Goal: Task Accomplishment & Management: Use online tool/utility

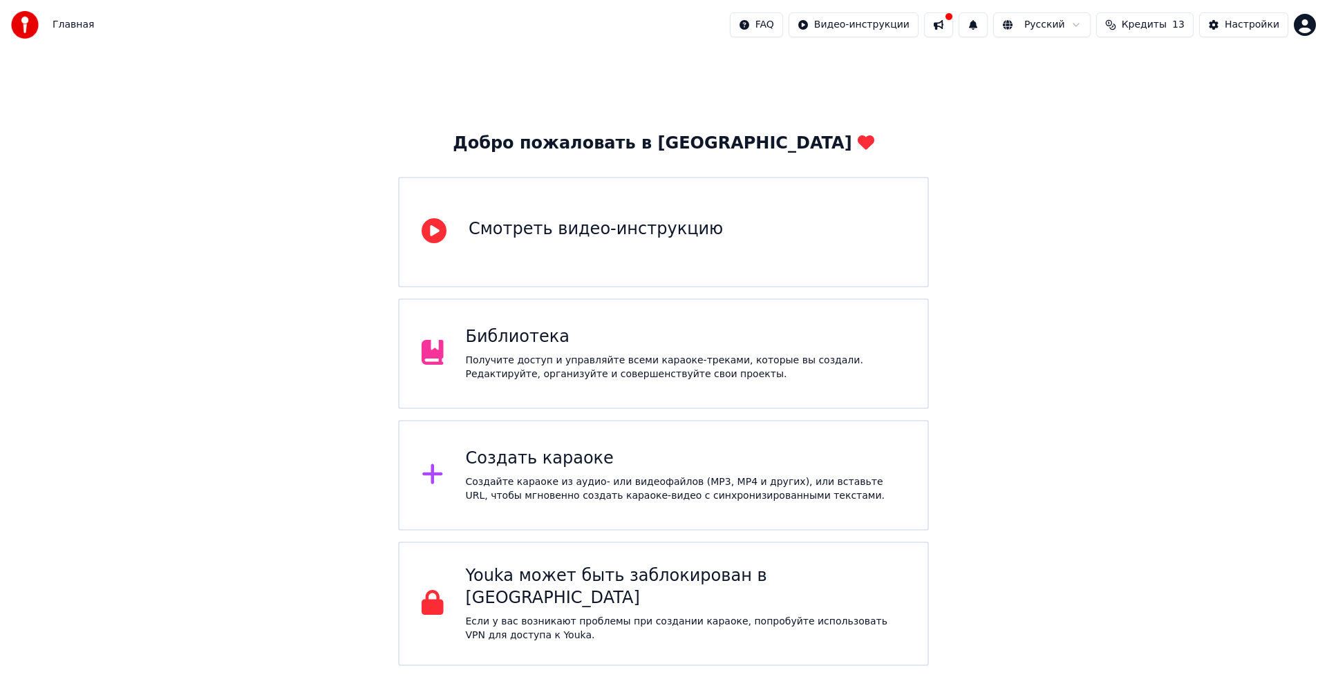
drag, startPoint x: 451, startPoint y: 330, endPoint x: 433, endPoint y: 326, distance: 18.4
drag, startPoint x: 468, startPoint y: 252, endPoint x: 489, endPoint y: 328, distance: 78.1
click at [554, 469] on div "Создать караоке" at bounding box center [686, 459] width 440 height 22
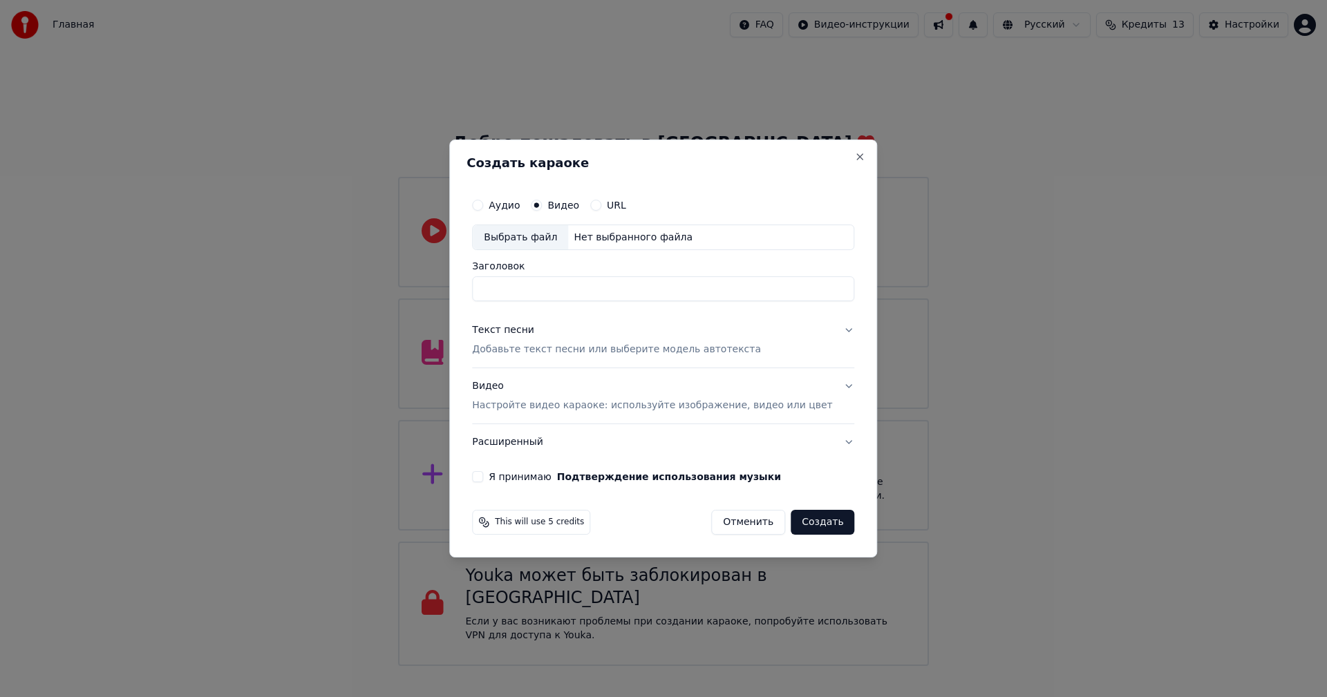
drag, startPoint x: 551, startPoint y: 469, endPoint x: 532, endPoint y: 267, distance: 202.0
click at [534, 238] on div "Выбрать файл" at bounding box center [520, 237] width 95 height 25
type input "**********"
drag, startPoint x: 771, startPoint y: 419, endPoint x: 784, endPoint y: 435, distance: 21.2
drag, startPoint x: 704, startPoint y: 400, endPoint x: 828, endPoint y: 343, distance: 136.4
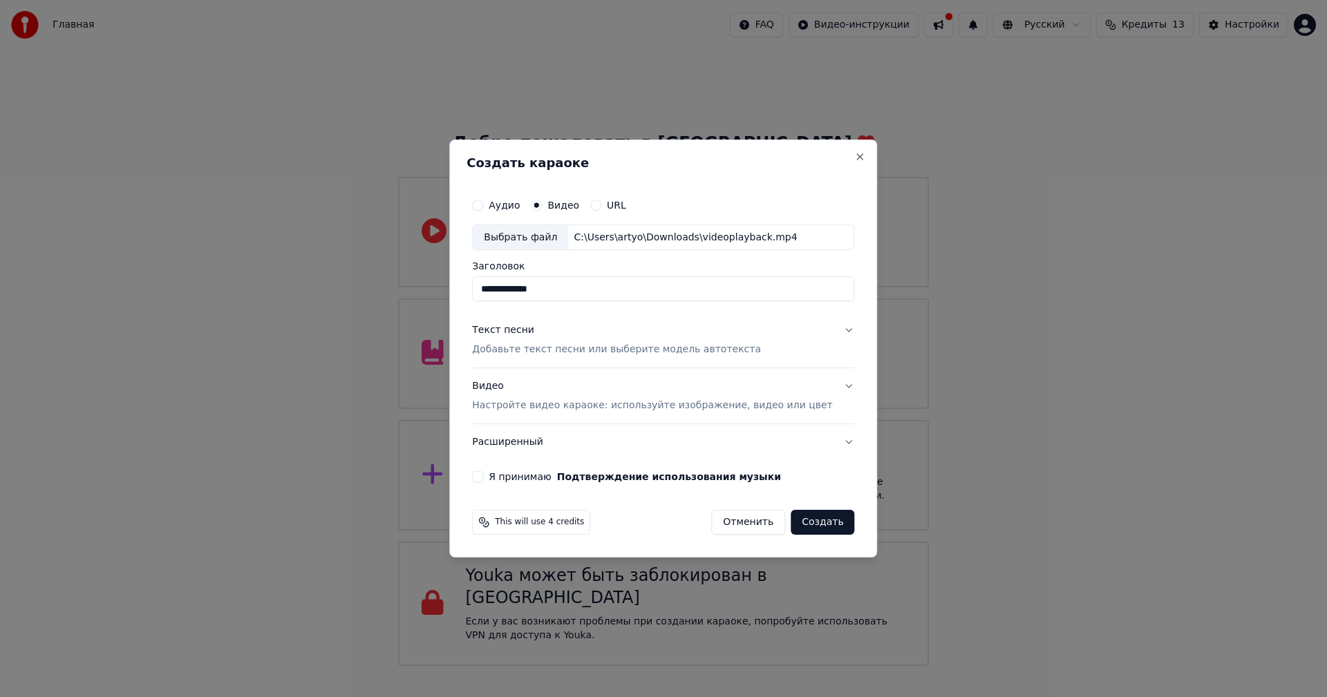
click at [827, 329] on button "Текст песни Добавьте текст песни или выберите модель автотекста" at bounding box center [663, 340] width 382 height 55
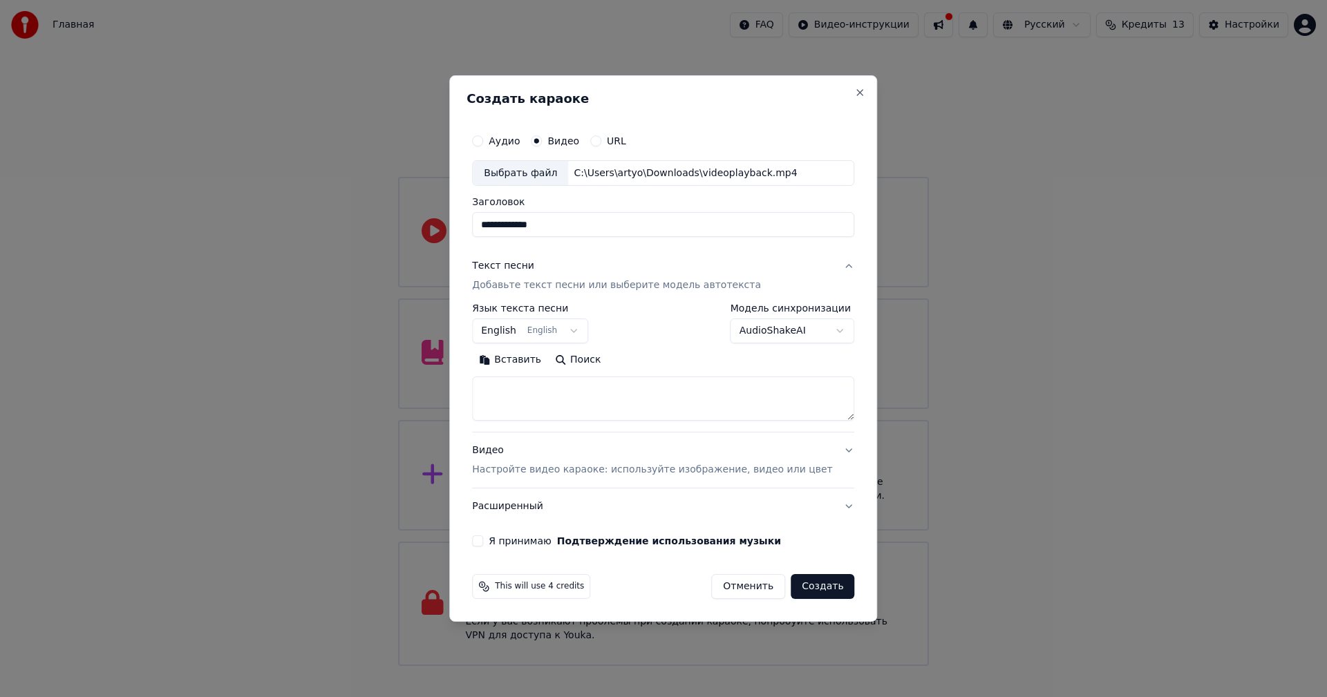
click at [568, 330] on button "English English" at bounding box center [530, 331] width 116 height 25
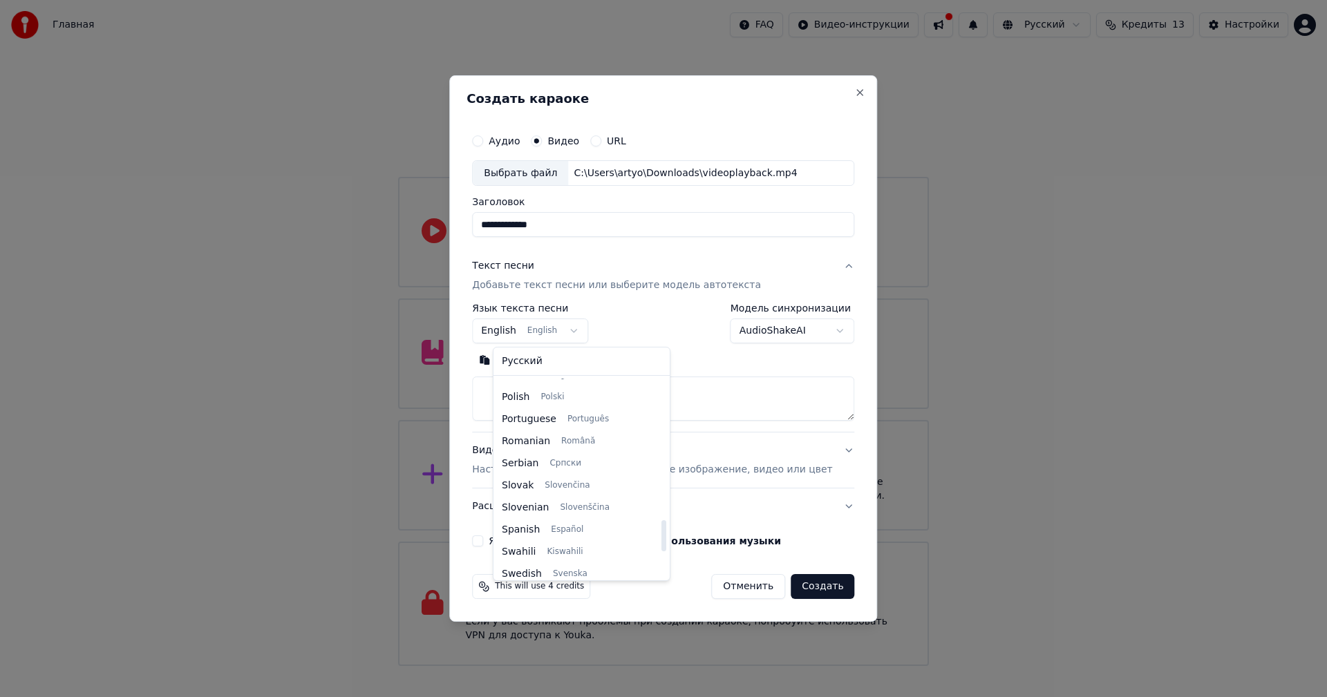
scroll to position [1061, 0]
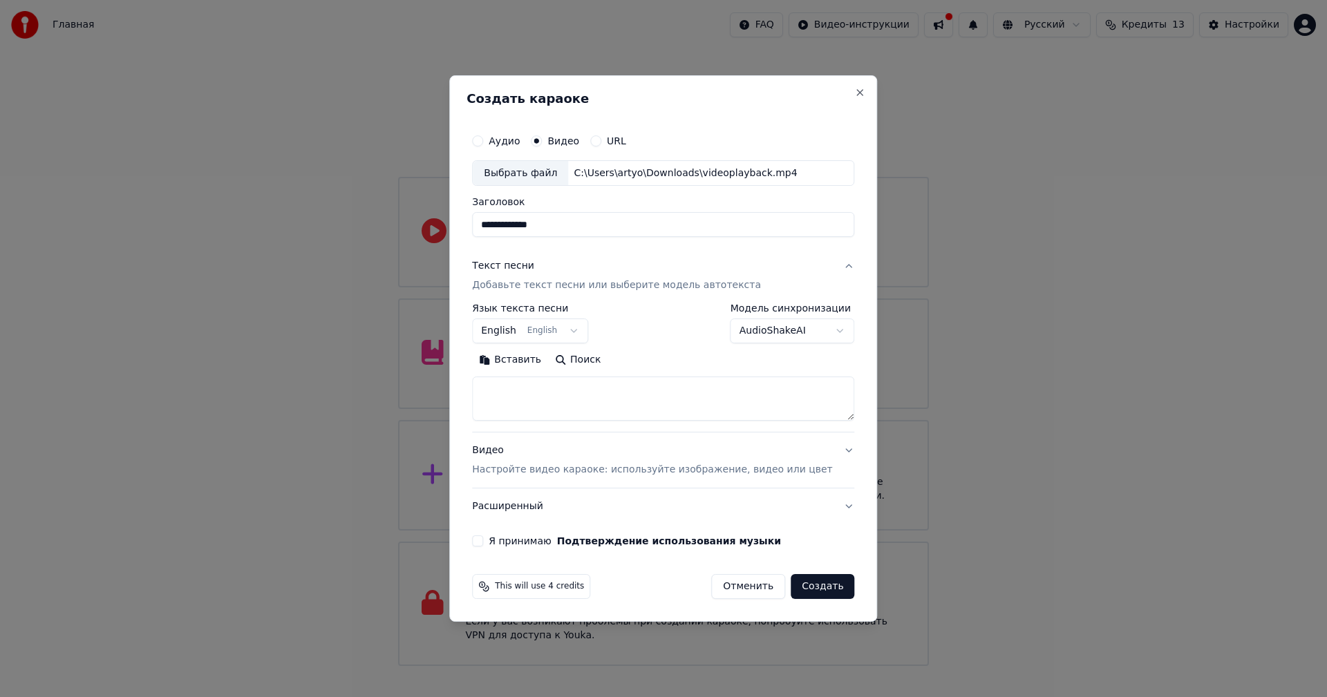
click at [573, 326] on body "Главная FAQ Видео-инструкции Русский Кредиты 13 Настройки Добро пожаловать в Yo…" at bounding box center [663, 333] width 1327 height 666
drag, startPoint x: 567, startPoint y: 331, endPoint x: 567, endPoint y: 269, distance: 62.2
click at [855, 97] on button "Close" at bounding box center [860, 92] width 11 height 11
select select
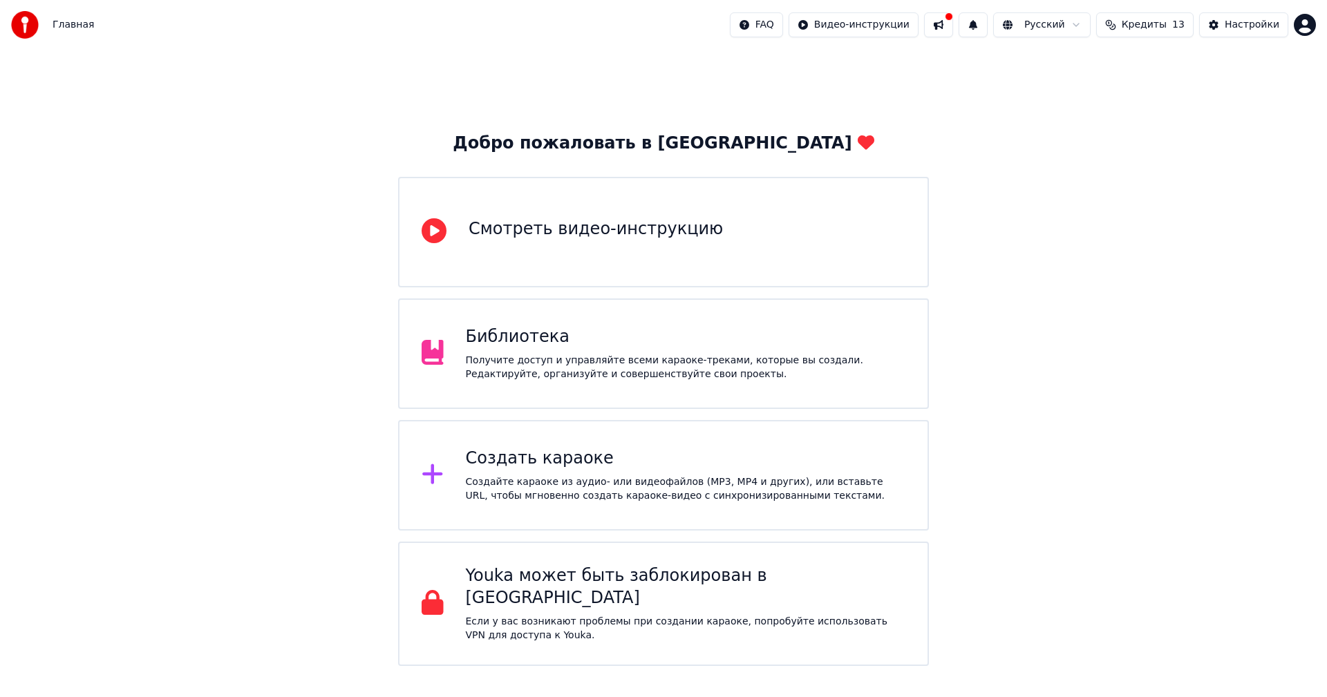
click at [611, 479] on div "Создайте караоке из аудио- или видеофайлов (MP3, MP4 и других), или вставьте UR…" at bounding box center [686, 490] width 440 height 28
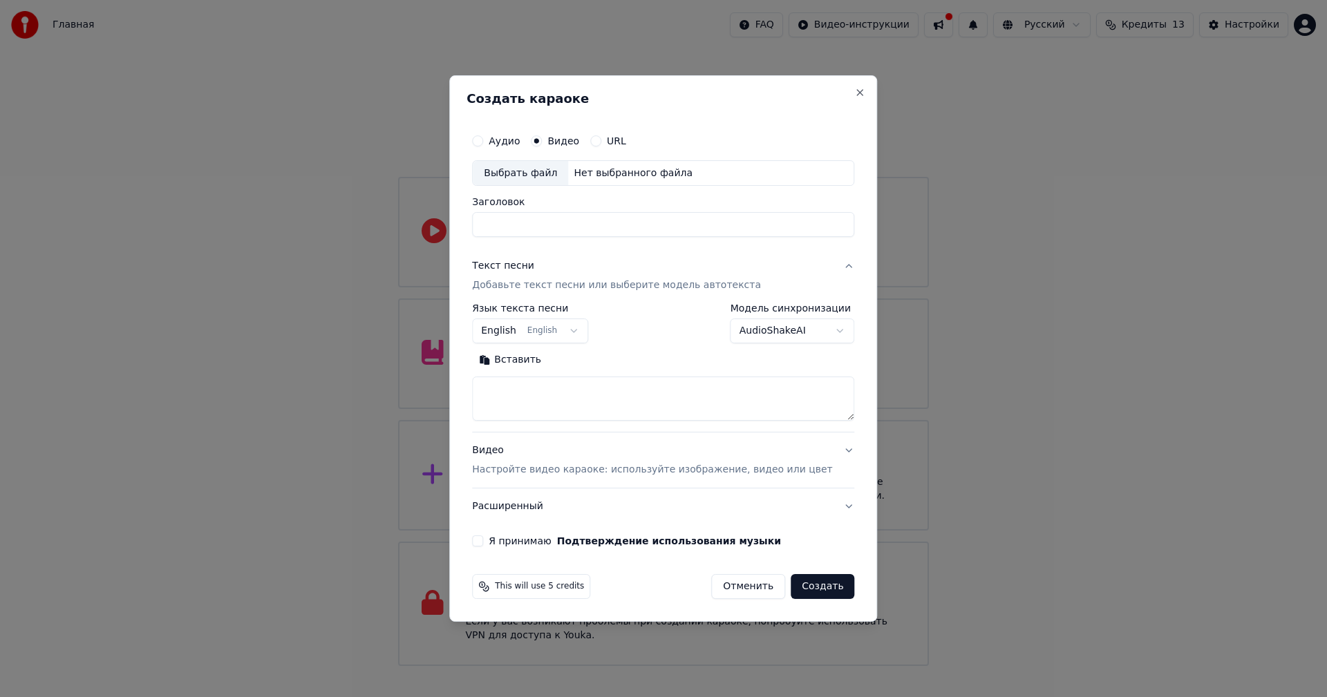
click at [622, 145] on label "URL" at bounding box center [616, 141] width 19 height 10
click at [601, 145] on button "URL" at bounding box center [595, 140] width 11 height 11
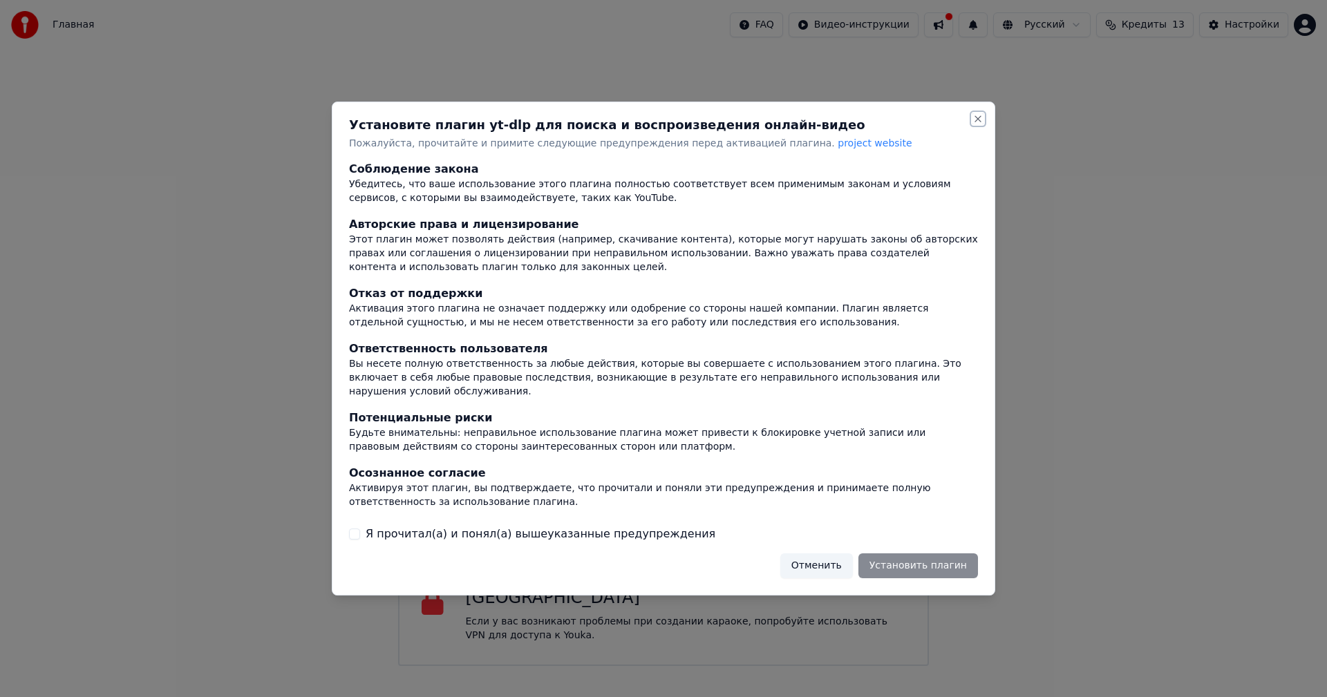
click at [974, 124] on button "Close" at bounding box center [977, 118] width 11 height 11
click at [978, 124] on button "Close" at bounding box center [977, 118] width 11 height 11
click at [932, 558] on div "Отменить Установить плагин" at bounding box center [879, 566] width 198 height 25
click at [572, 528] on label "Я прочитал(а) и понял(а) вышеуказанные предупреждения" at bounding box center [541, 534] width 350 height 17
click at [360, 529] on button "Я прочитал(а) и понял(а) вышеуказанные предупреждения" at bounding box center [354, 534] width 11 height 11
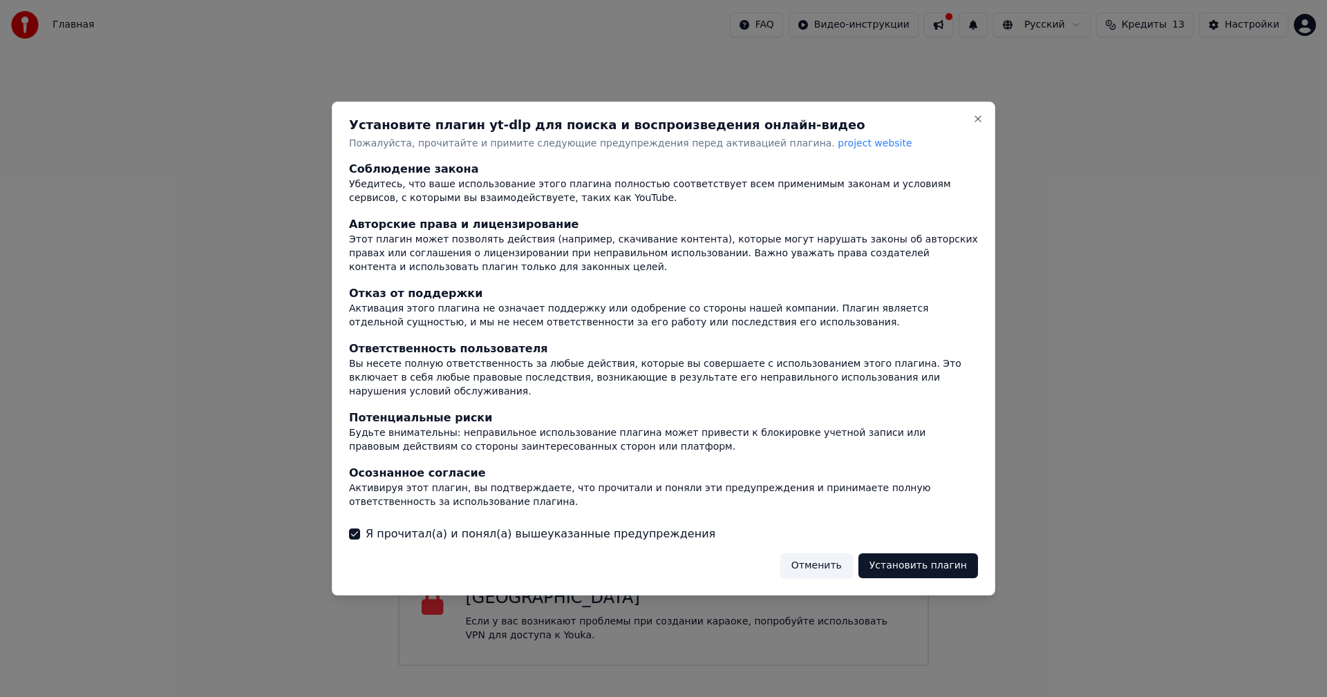
click at [877, 554] on button "Установить плагин" at bounding box center [918, 566] width 120 height 25
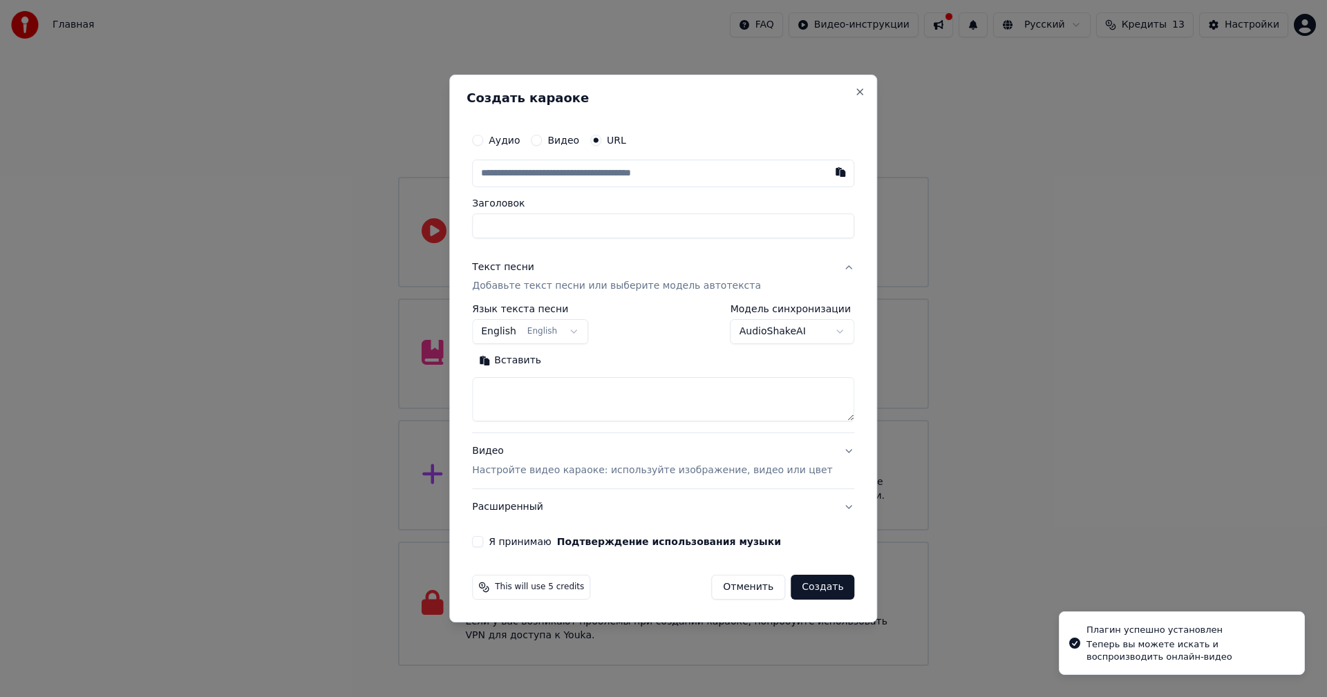
click at [530, 164] on input "text" at bounding box center [663, 174] width 382 height 28
type input "**********"
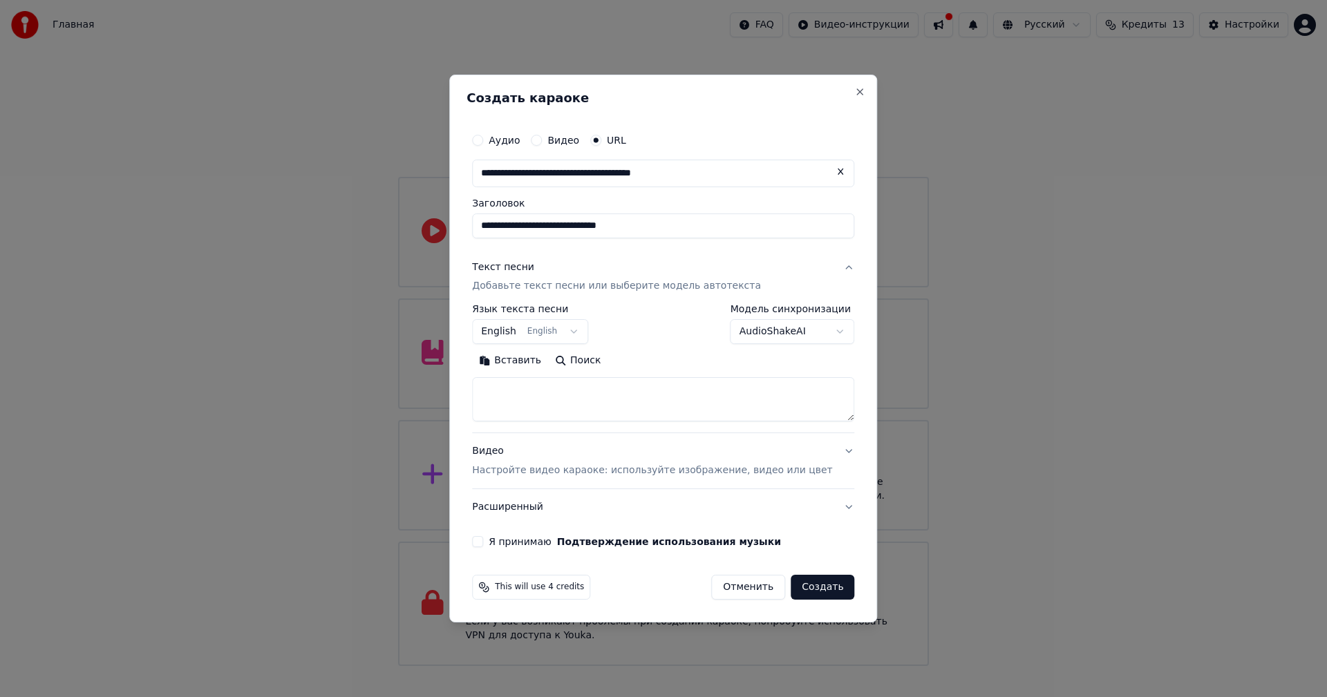
type input "**********"
click at [590, 328] on body "Главная FAQ Видео-инструкции Русский Кредиты 13 Настройки Добро пожаловать в Yo…" at bounding box center [663, 333] width 1327 height 666
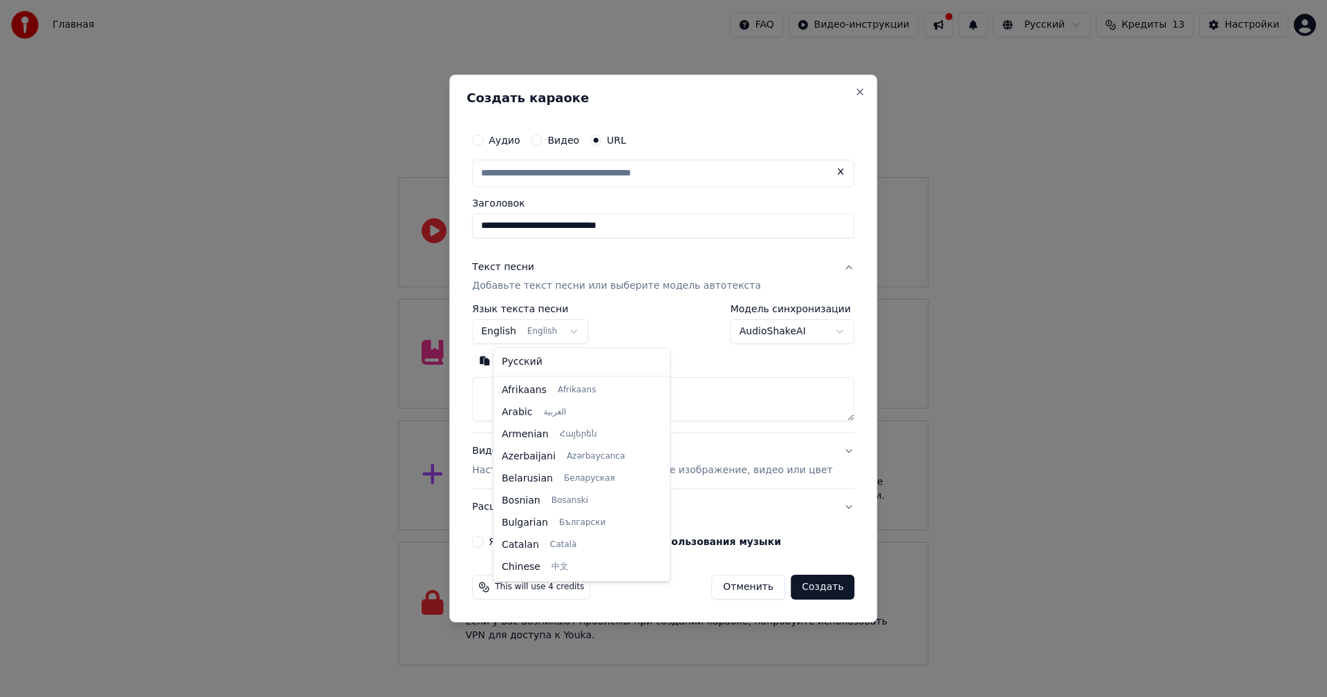
scroll to position [111, 0]
click at [590, 329] on body "Главная FAQ Видео-инструкции Русский Кредиты 13 Настройки Добро пожаловать в Yo…" at bounding box center [663, 333] width 1327 height 666
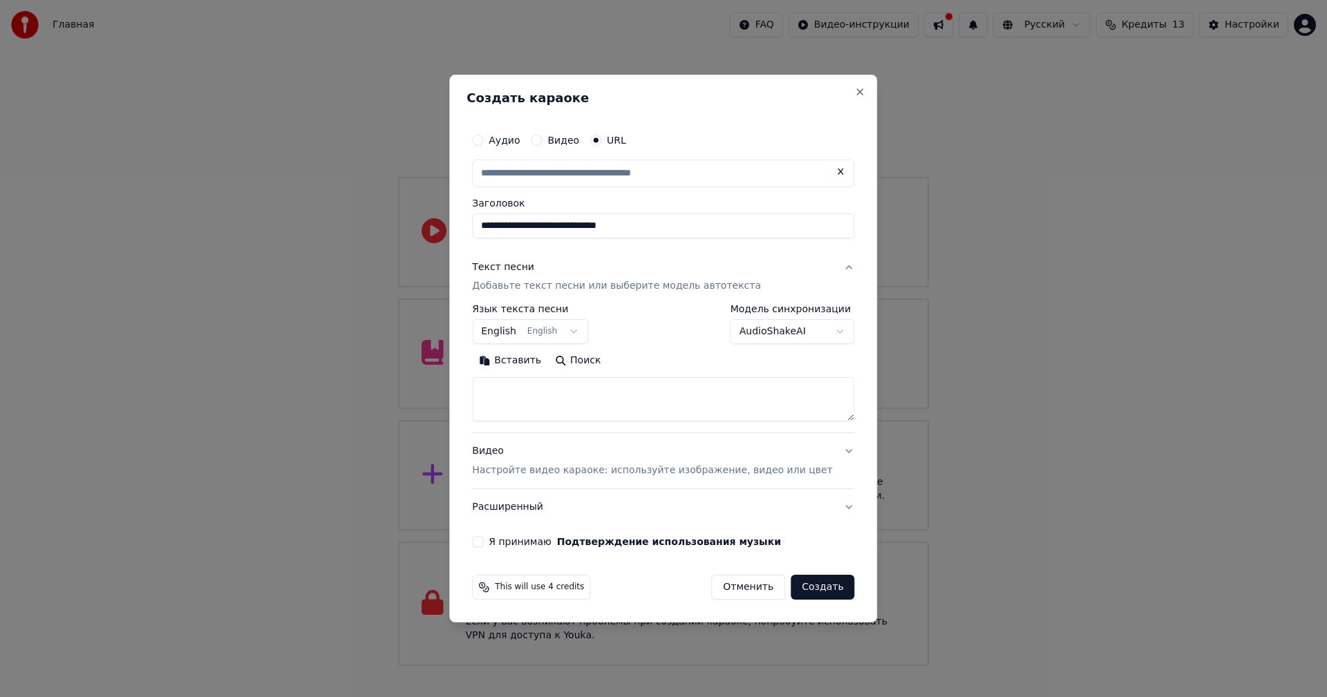
click at [592, 359] on button "Поиск" at bounding box center [577, 361] width 59 height 22
click at [581, 333] on body "Главная FAQ Видео-инструкции Русский Кредиты 13 Настройки Добро пожаловать в Yo…" at bounding box center [663, 333] width 1327 height 666
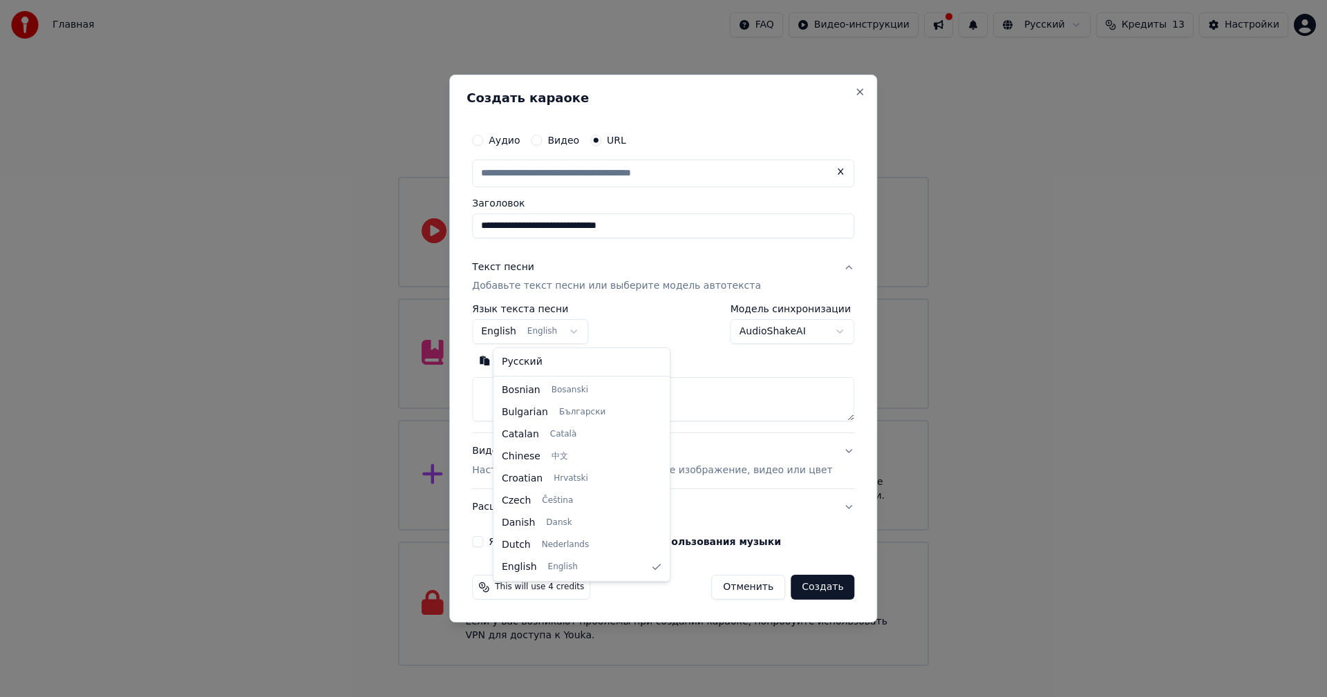
select select "**"
type input "**********"
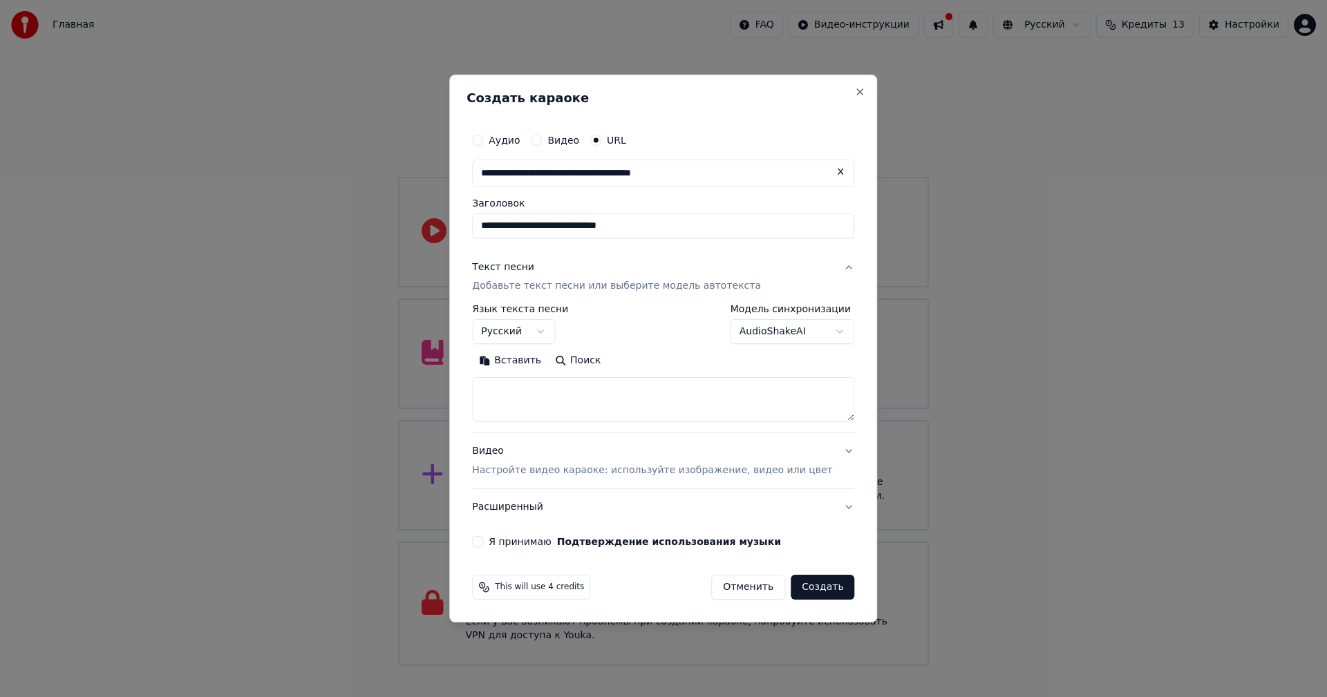
click at [608, 365] on button "Поиск" at bounding box center [577, 361] width 59 height 22
click at [604, 407] on textarea at bounding box center [663, 400] width 382 height 44
paste textarea "**********"
drag, startPoint x: 652, startPoint y: 416, endPoint x: 460, endPoint y: 419, distance: 191.5
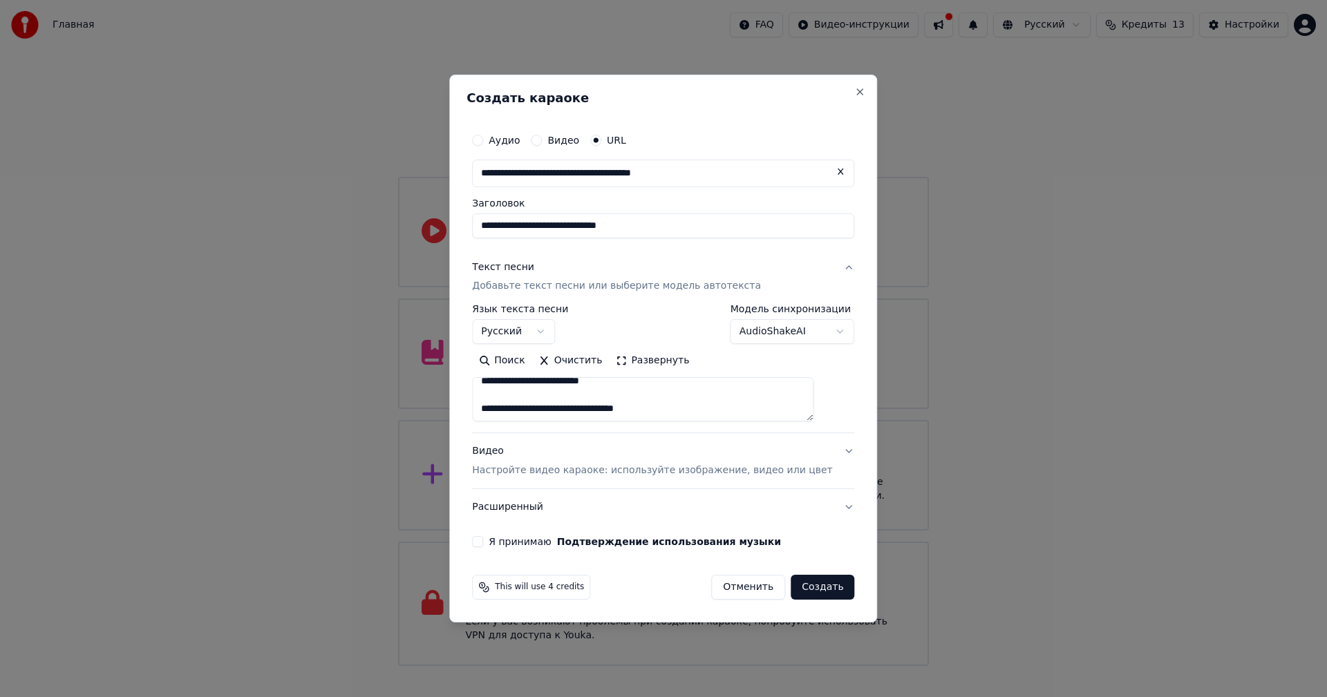
click at [460, 419] on body "Главная FAQ Видео-инструкции Русский Кредиты 13 Настройки Добро пожаловать в Yo…" at bounding box center [663, 333] width 1327 height 666
click at [674, 406] on textarea at bounding box center [642, 400] width 341 height 44
drag, startPoint x: 680, startPoint y: 408, endPoint x: 477, endPoint y: 422, distance: 203.6
click at [477, 422] on div "**********" at bounding box center [663, 349] width 428 height 549
type textarea "**********"
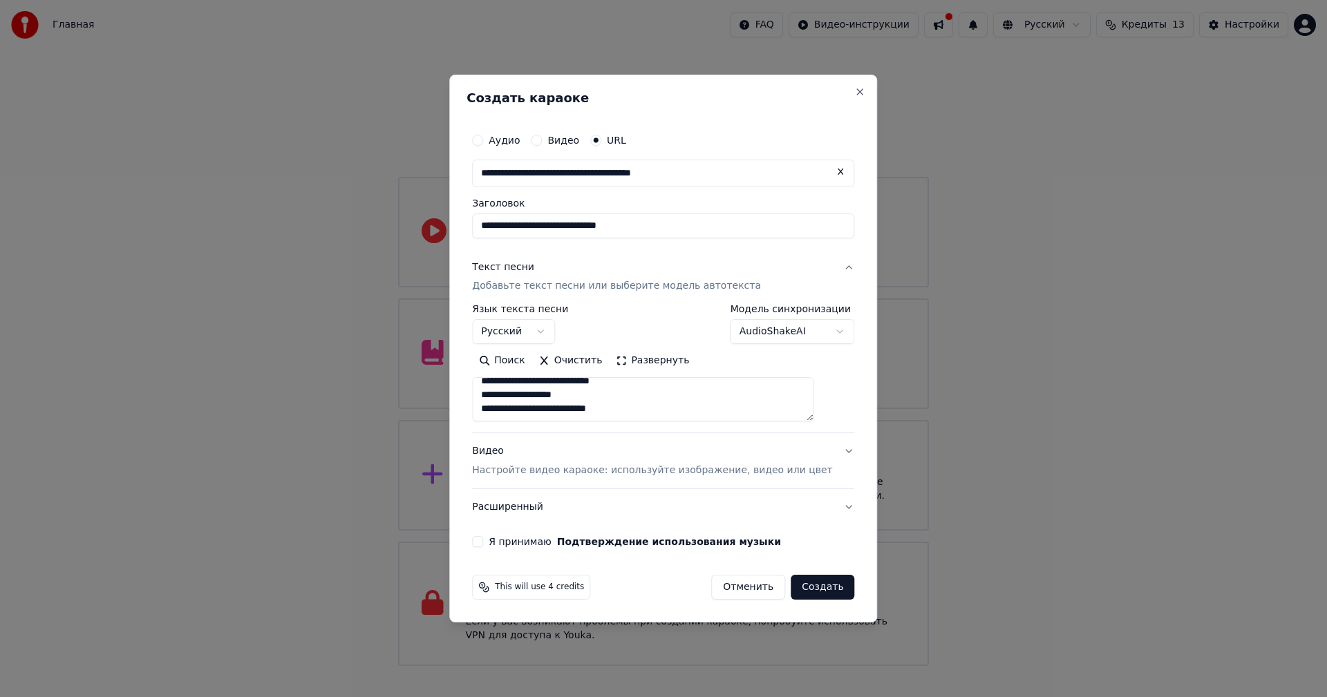
click at [657, 359] on button "Развернуть" at bounding box center [652, 361] width 87 height 22
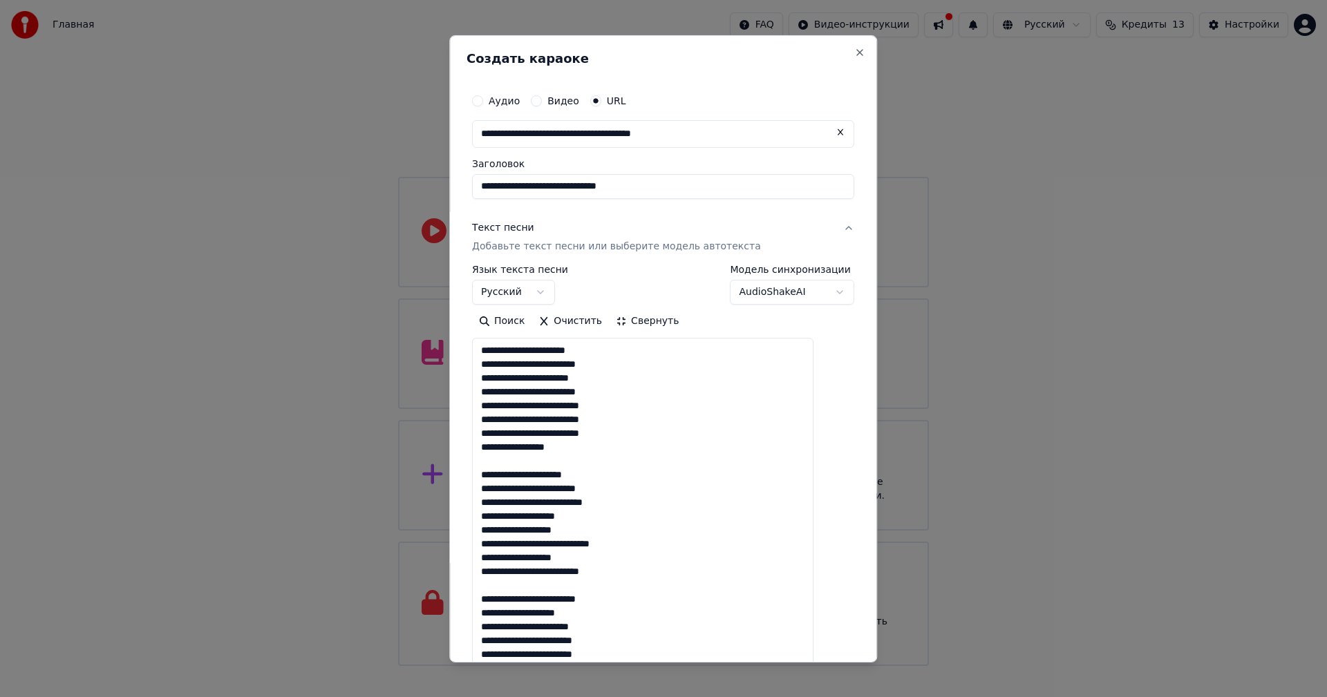
click at [518, 323] on button "Поиск" at bounding box center [501, 321] width 59 height 22
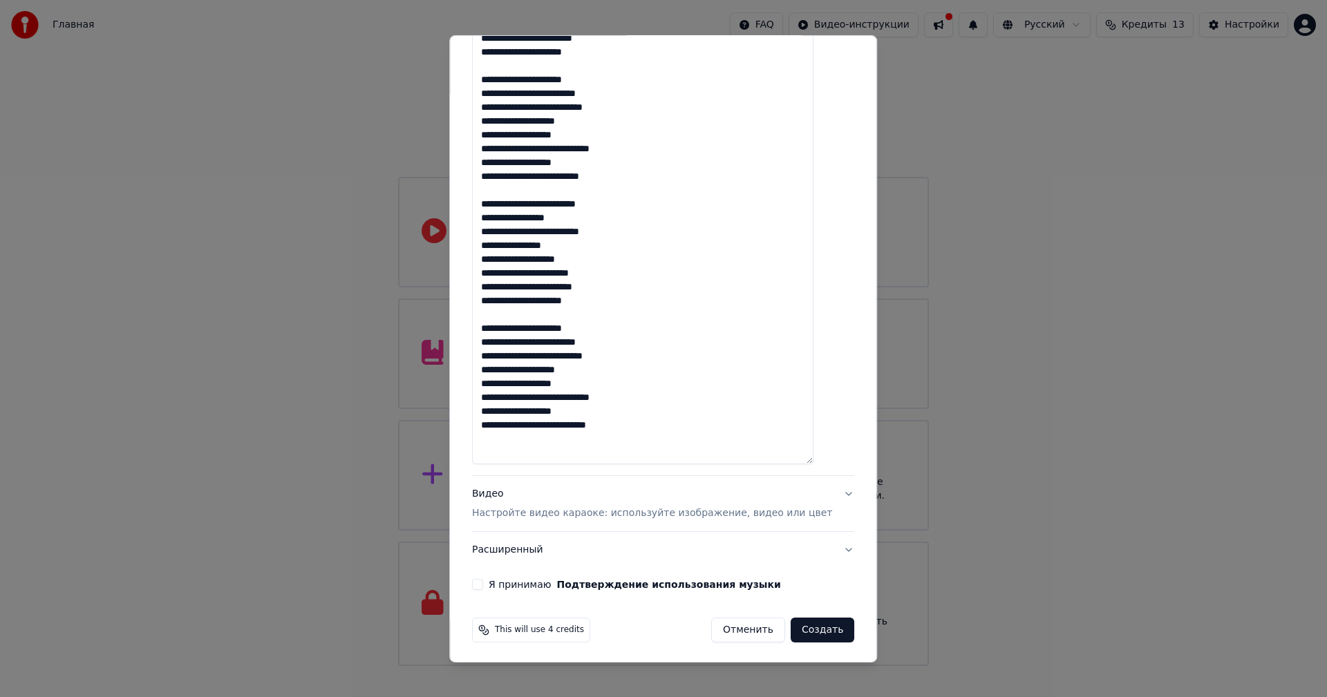
scroll to position [647, 0]
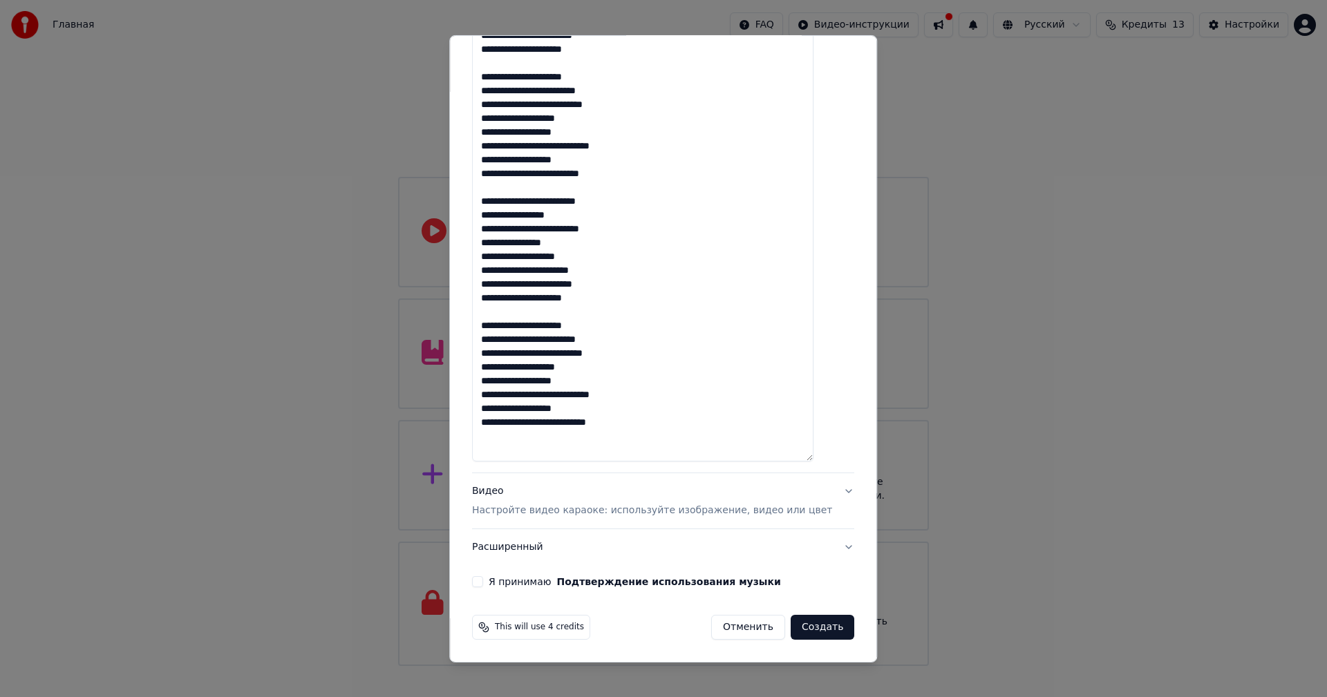
click at [827, 491] on button "Видео Настройте видео караоке: используйте изображение, видео или цвет" at bounding box center [663, 500] width 382 height 55
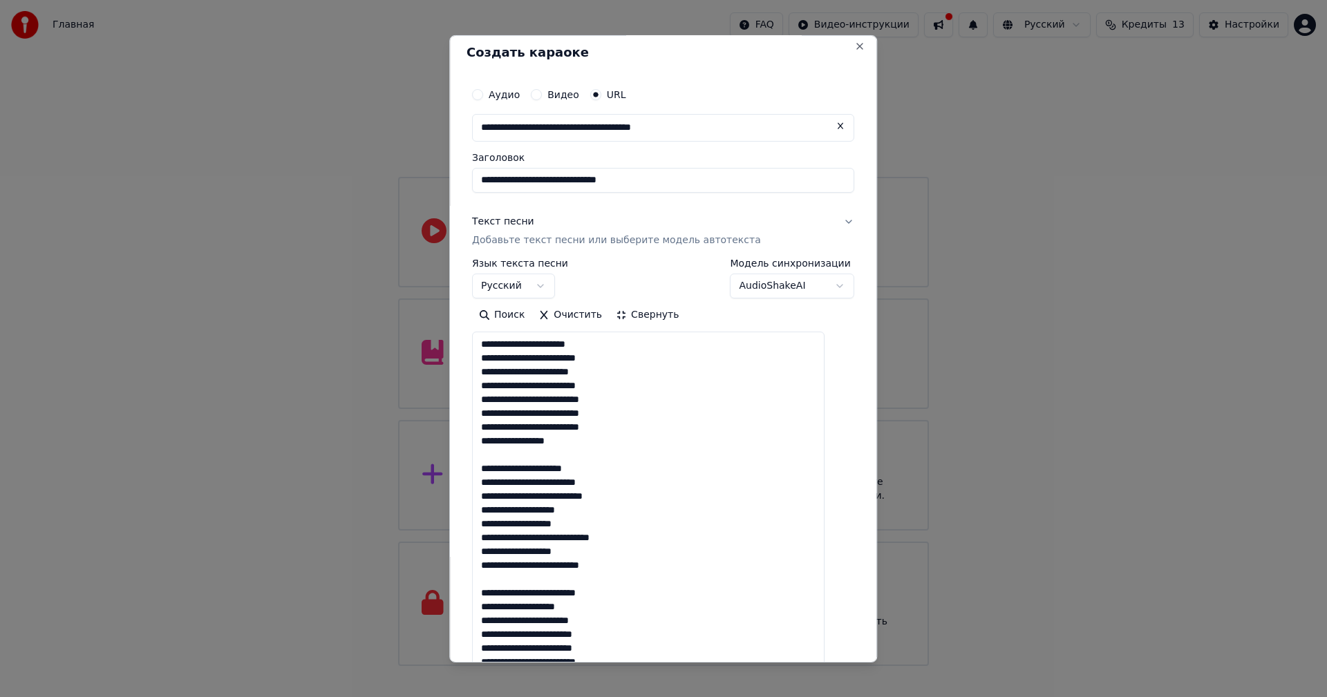
scroll to position [0, 0]
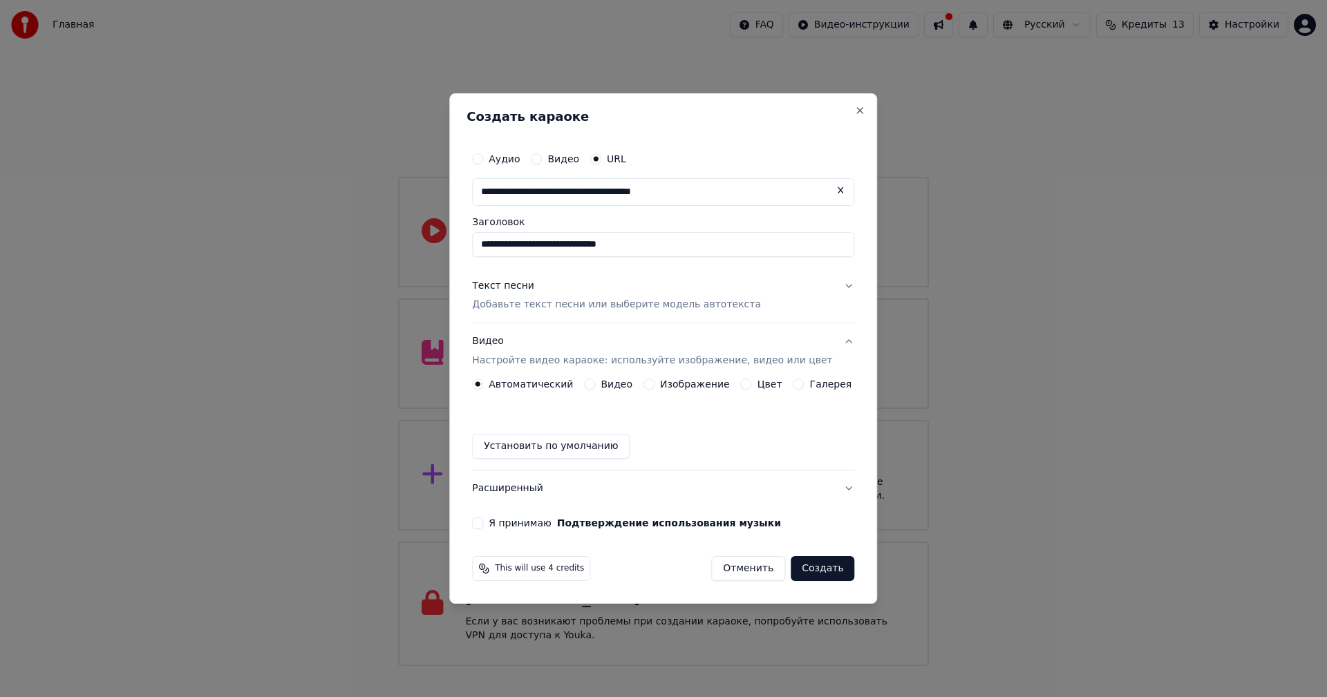
click at [509, 523] on label "Я принимаю Подтверждение использования музыки" at bounding box center [635, 523] width 292 height 10
click at [483, 523] on button "Я принимаю Подтверждение использования музыки" at bounding box center [477, 523] width 11 height 11
click at [808, 569] on button "Создать" at bounding box center [823, 568] width 64 height 25
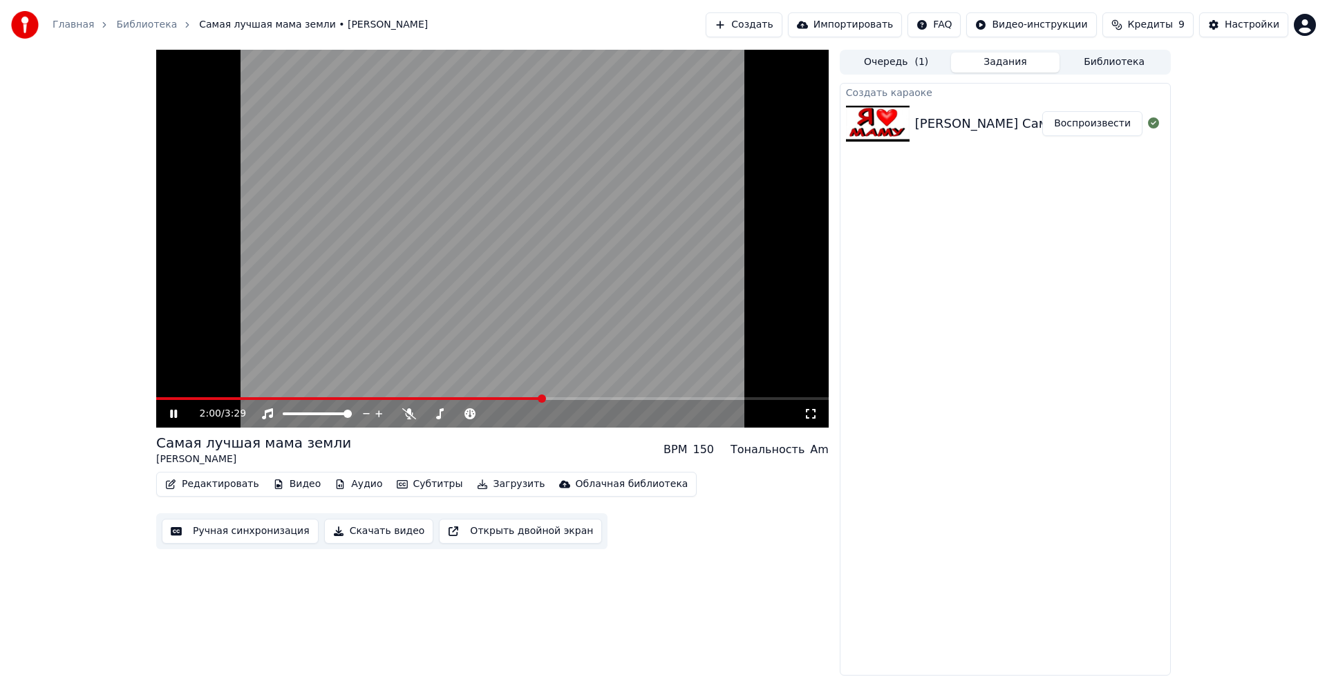
click at [171, 412] on icon at bounding box center [173, 414] width 7 height 8
click at [434, 413] on span at bounding box center [435, 414] width 8 height 8
click at [431, 413] on span at bounding box center [434, 414] width 8 height 8
click at [169, 413] on icon at bounding box center [183, 413] width 32 height 11
click at [377, 396] on video at bounding box center [492, 239] width 673 height 378
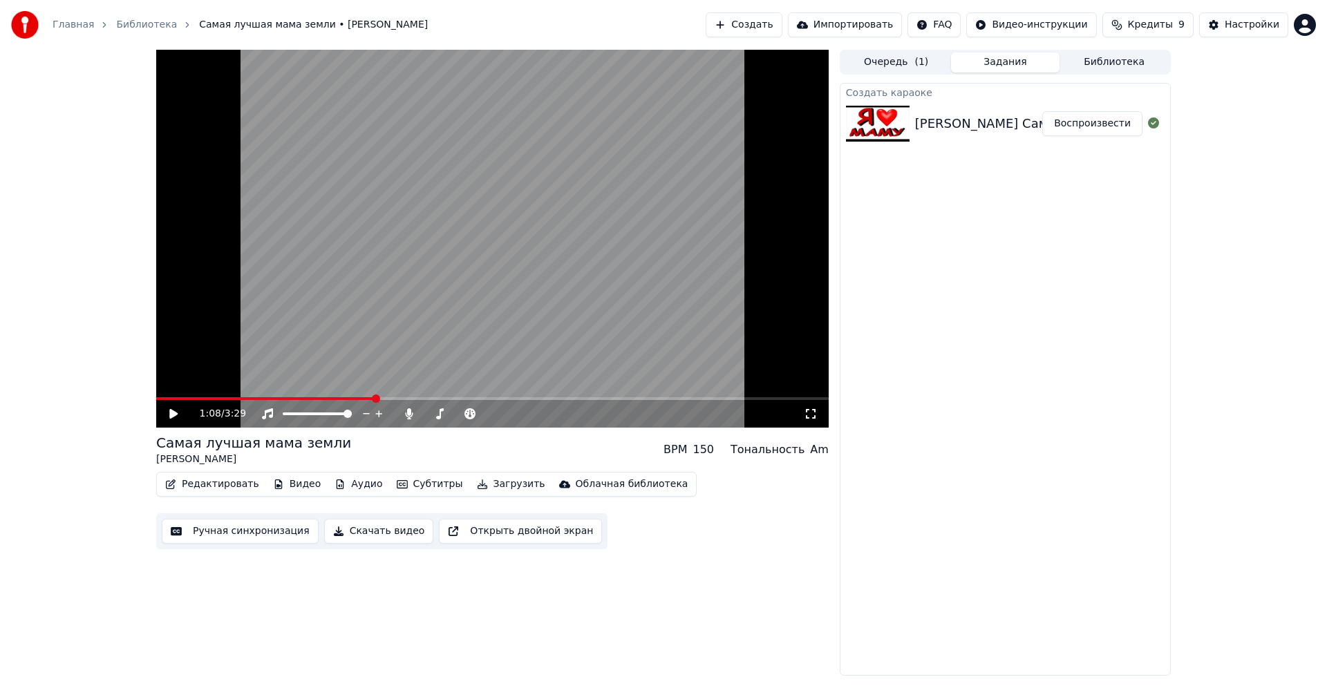
click at [326, 397] on span at bounding box center [265, 398] width 218 height 3
click at [178, 415] on icon at bounding box center [183, 413] width 32 height 11
click at [445, 413] on span at bounding box center [446, 414] width 8 height 8
click at [865, 26] on button "Импортировать" at bounding box center [845, 24] width 115 height 25
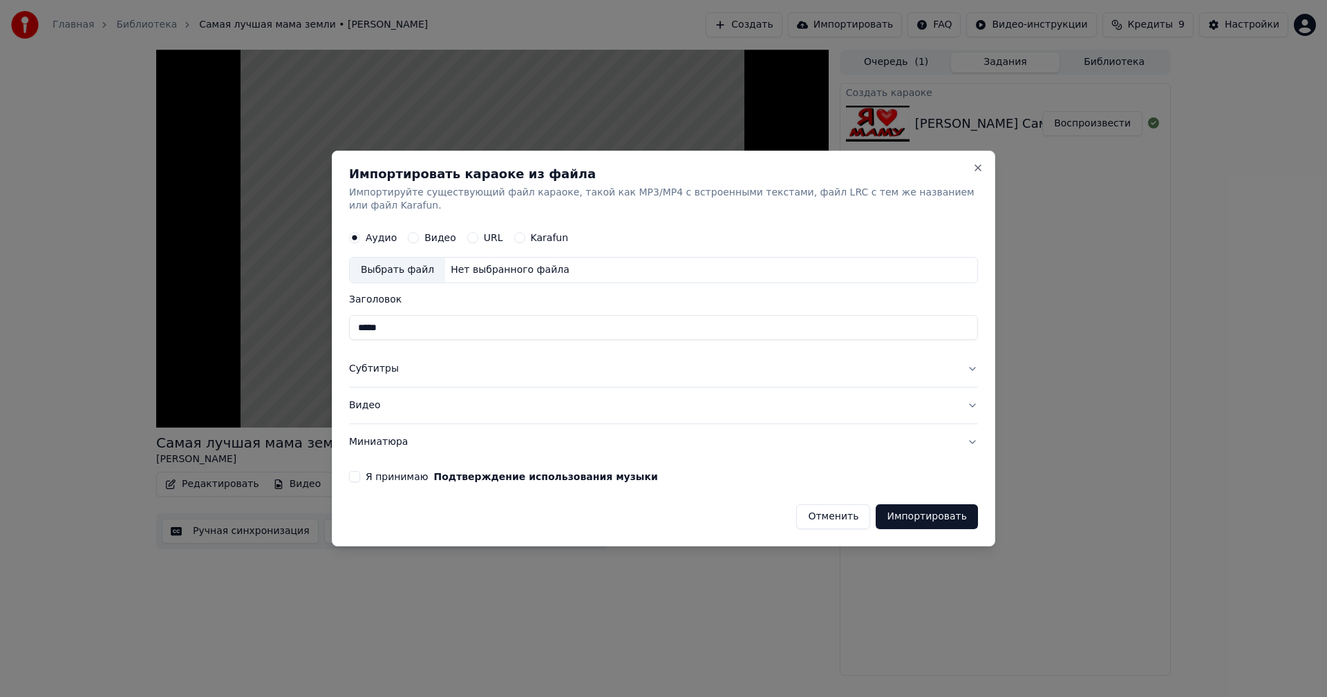
type input "*****"
click at [379, 472] on label "Я принимаю Подтверждение использования музыки" at bounding box center [512, 477] width 292 height 10
click at [360, 471] on button "Я принимаю Подтверждение использования музыки" at bounding box center [354, 476] width 11 height 11
click at [950, 509] on button "Импортировать" at bounding box center [927, 517] width 102 height 25
click at [628, 259] on div "Выбрать файл Нет выбранного файла" at bounding box center [663, 271] width 629 height 26
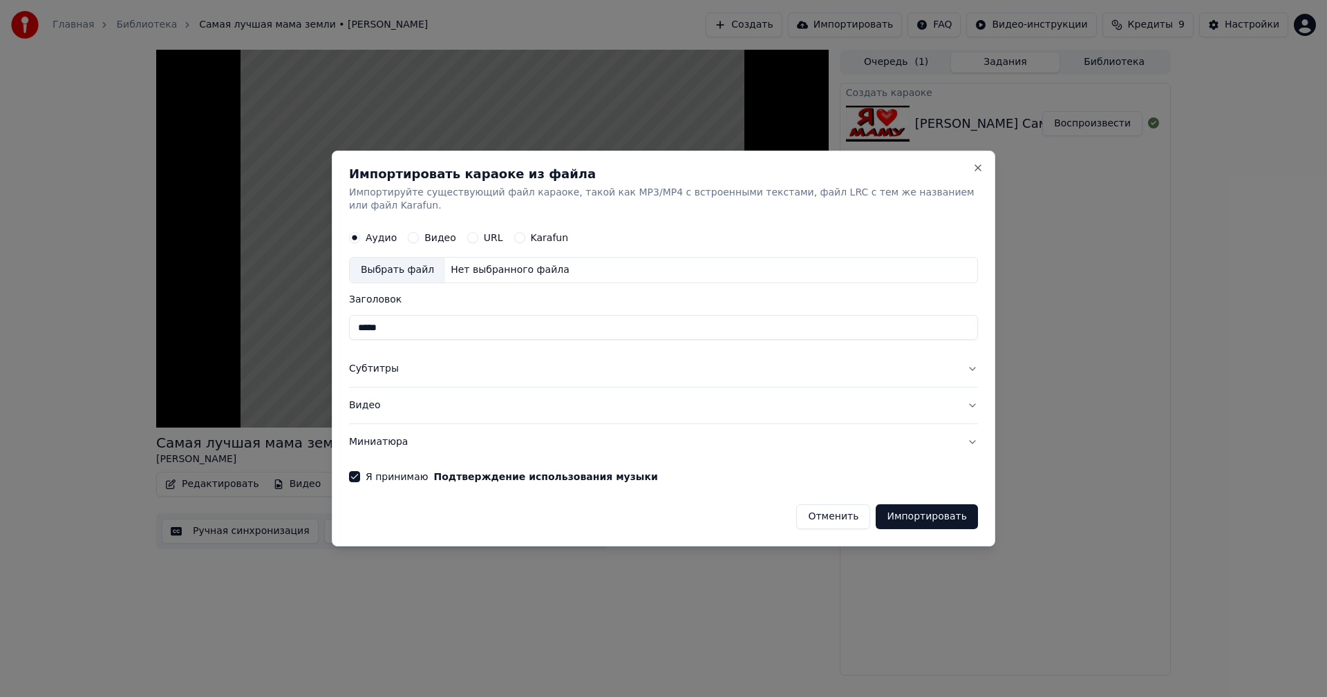
click at [966, 171] on div "Импортировать караоке из файла Импортируйте существующий файл караоке, такой ка…" at bounding box center [664, 349] width 664 height 397
click at [976, 173] on button "Close" at bounding box center [977, 167] width 11 height 11
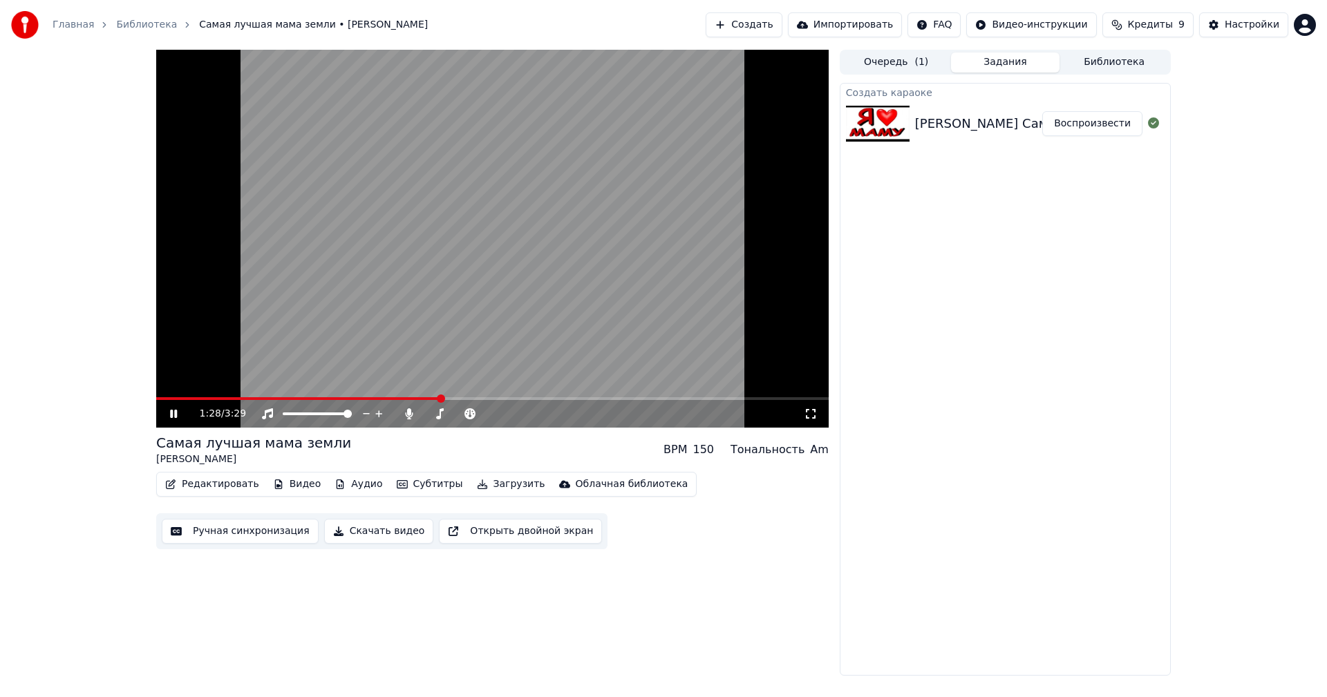
click at [373, 534] on button "Скачать видео" at bounding box center [379, 531] width 110 height 25
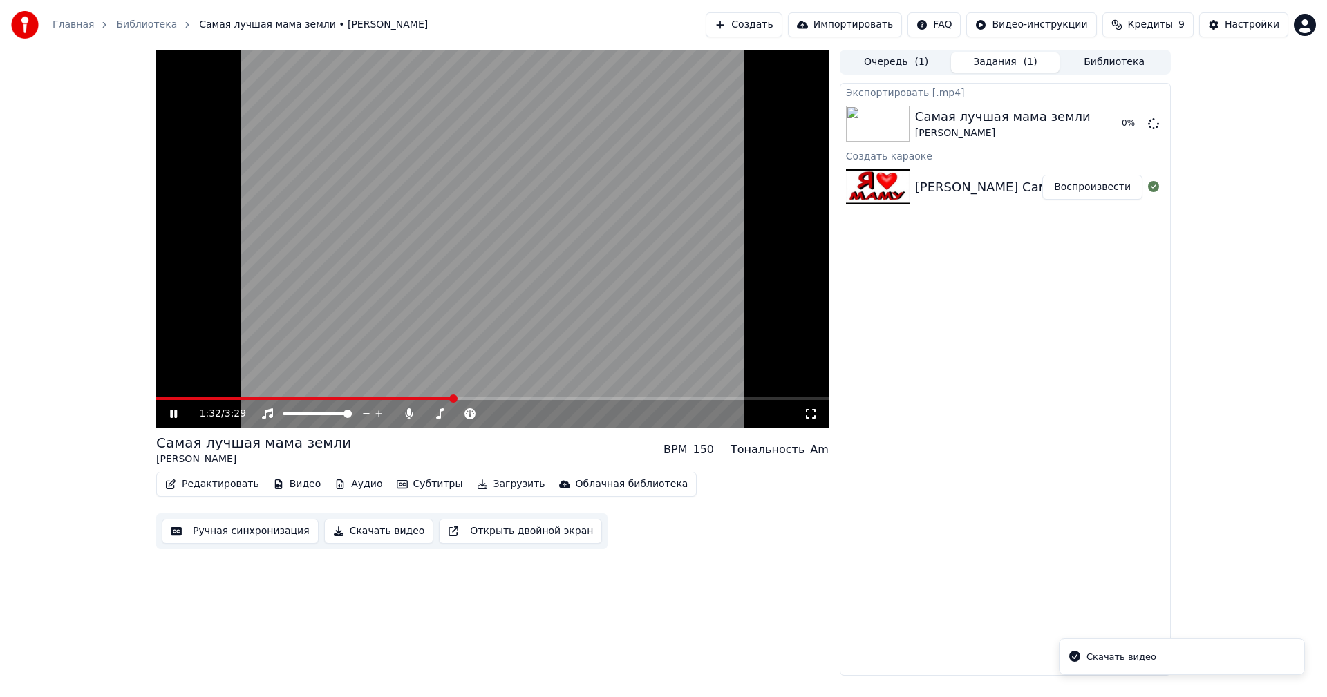
click at [177, 414] on icon at bounding box center [173, 414] width 7 height 8
drag, startPoint x: 959, startPoint y: 335, endPoint x: 766, endPoint y: 24, distance: 366.3
click at [766, 24] on button "Создать" at bounding box center [744, 24] width 76 height 25
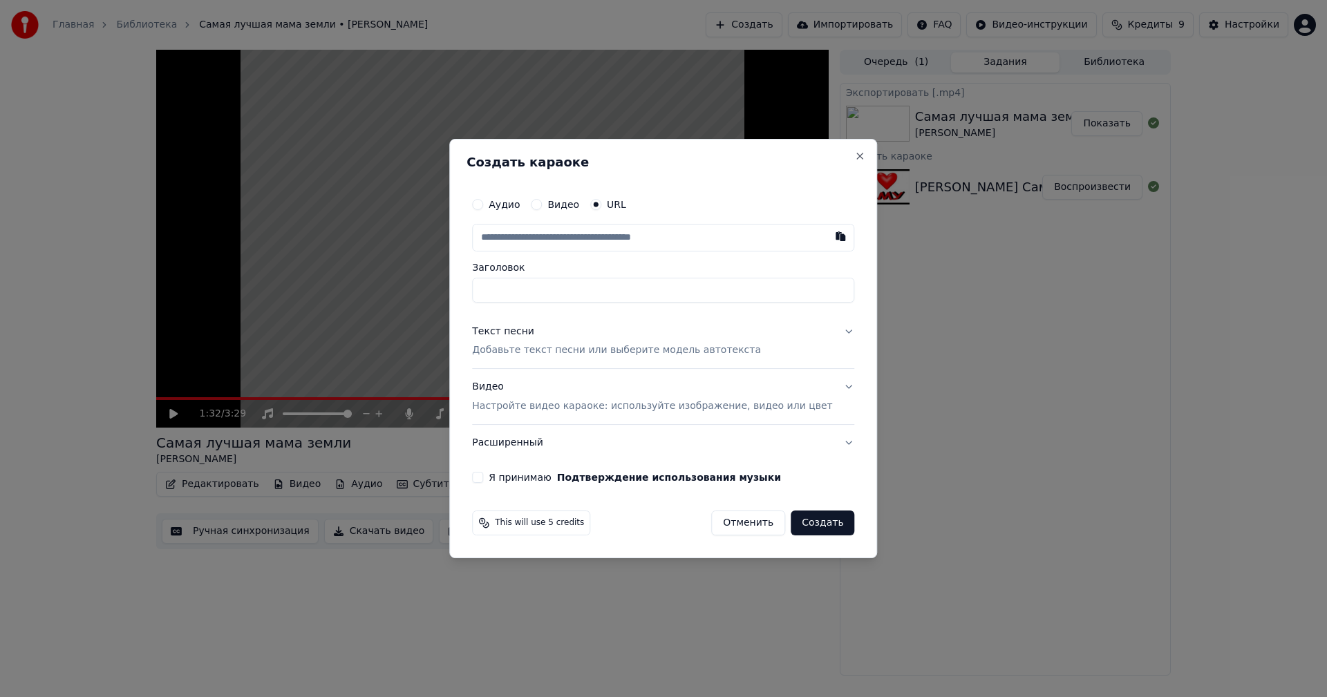
type input "**********"
drag, startPoint x: 825, startPoint y: 335, endPoint x: 708, endPoint y: 276, distance: 130.8
drag, startPoint x: 830, startPoint y: 332, endPoint x: 821, endPoint y: 332, distance: 9.0
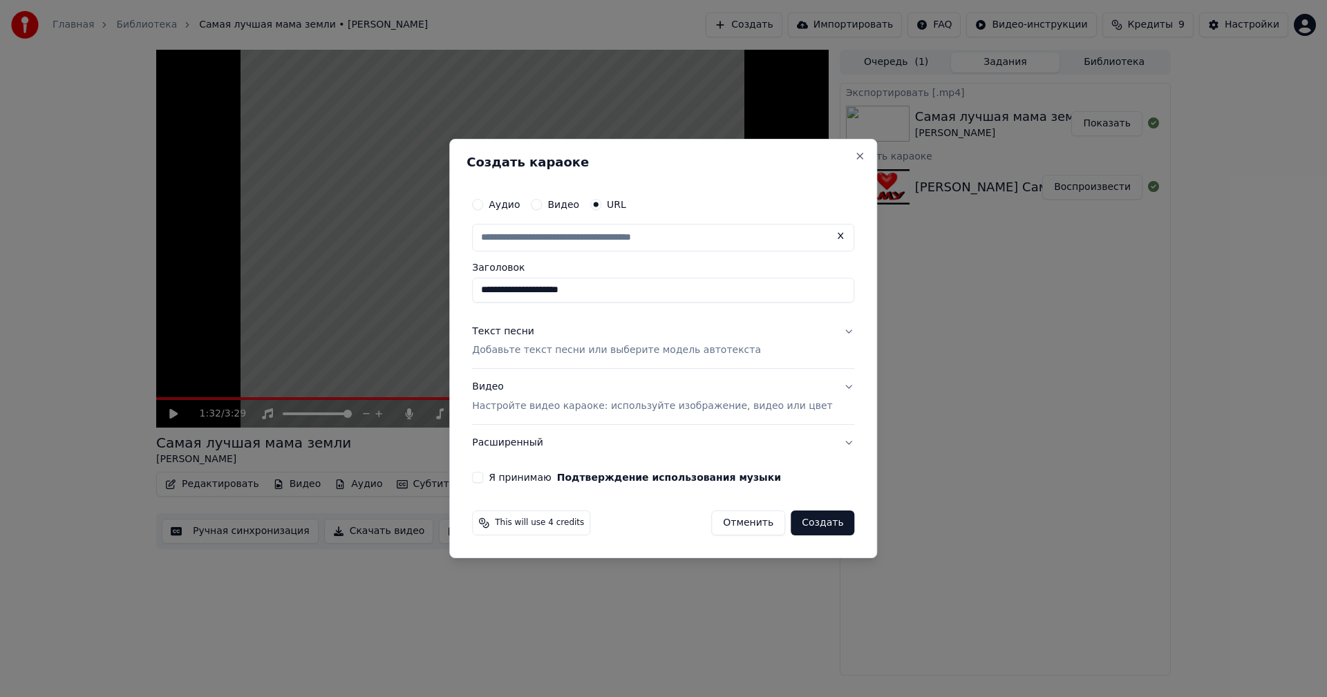
click at [827, 331] on button "Текст песни Добавьте текст песни или выберите модель автотекста" at bounding box center [663, 341] width 382 height 55
type input "**********"
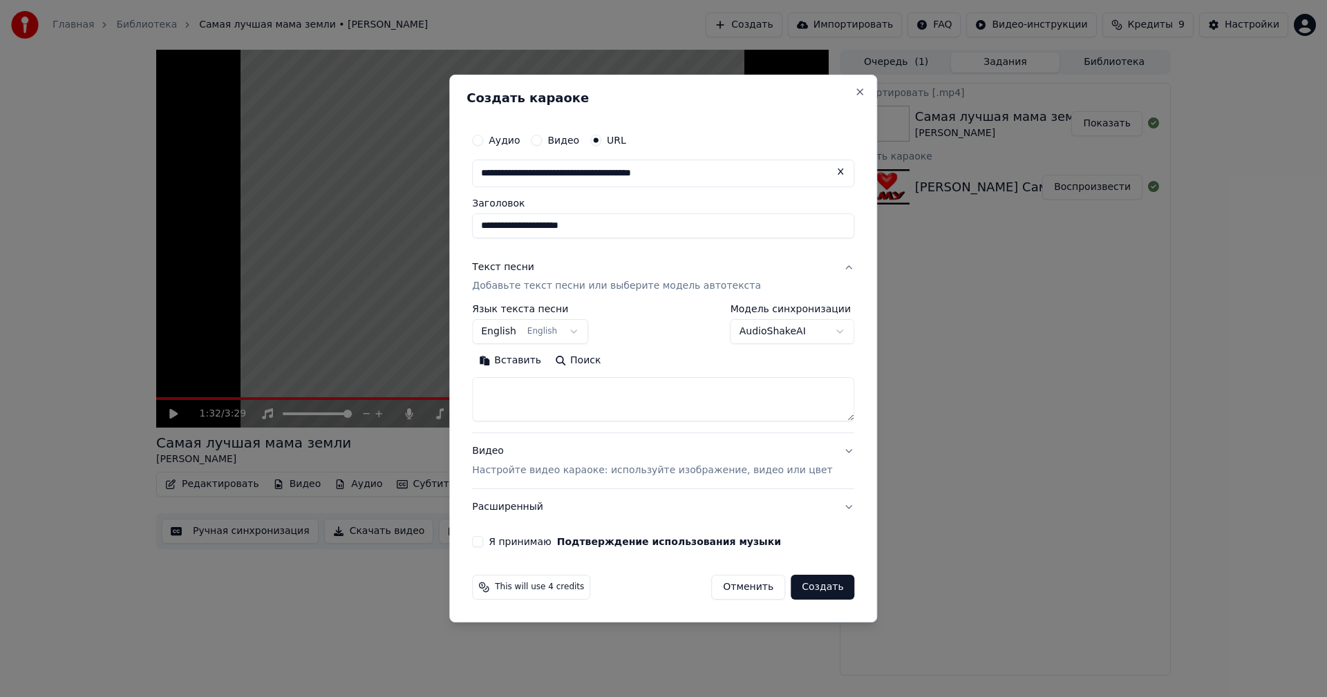
click at [585, 328] on body "**********" at bounding box center [663, 348] width 1327 height 697
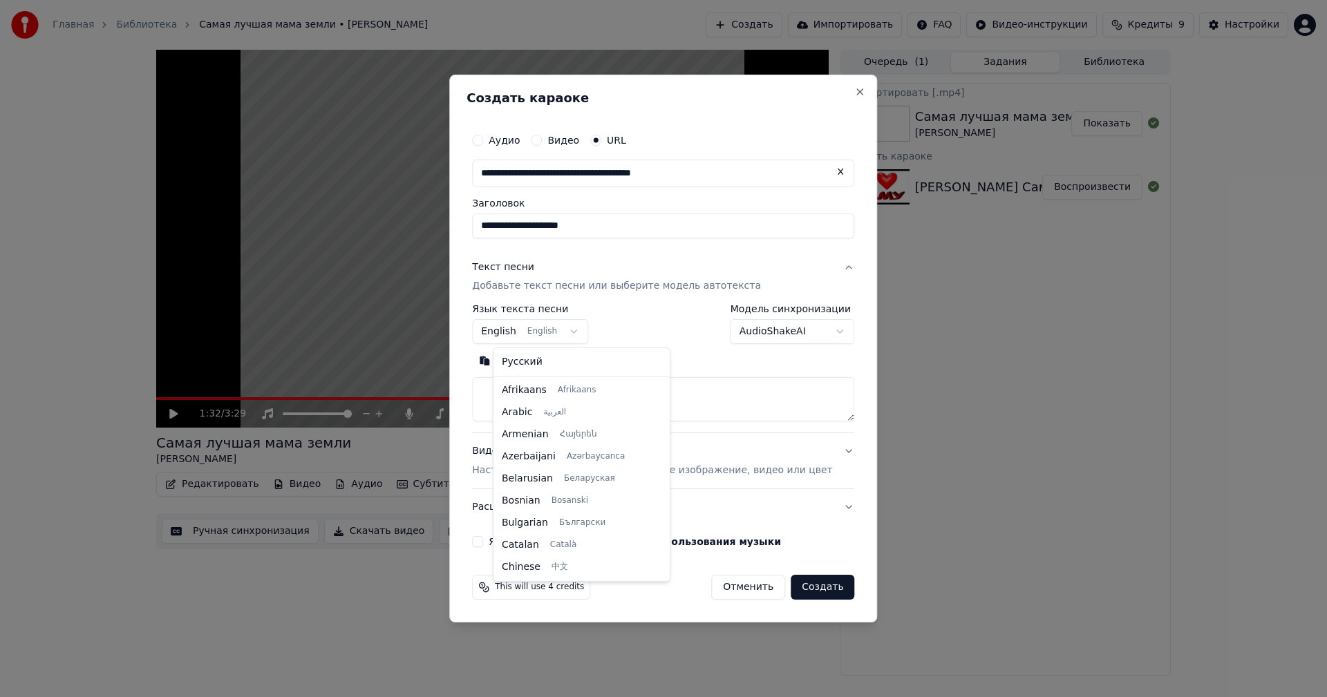
scroll to position [111, 0]
select select "**"
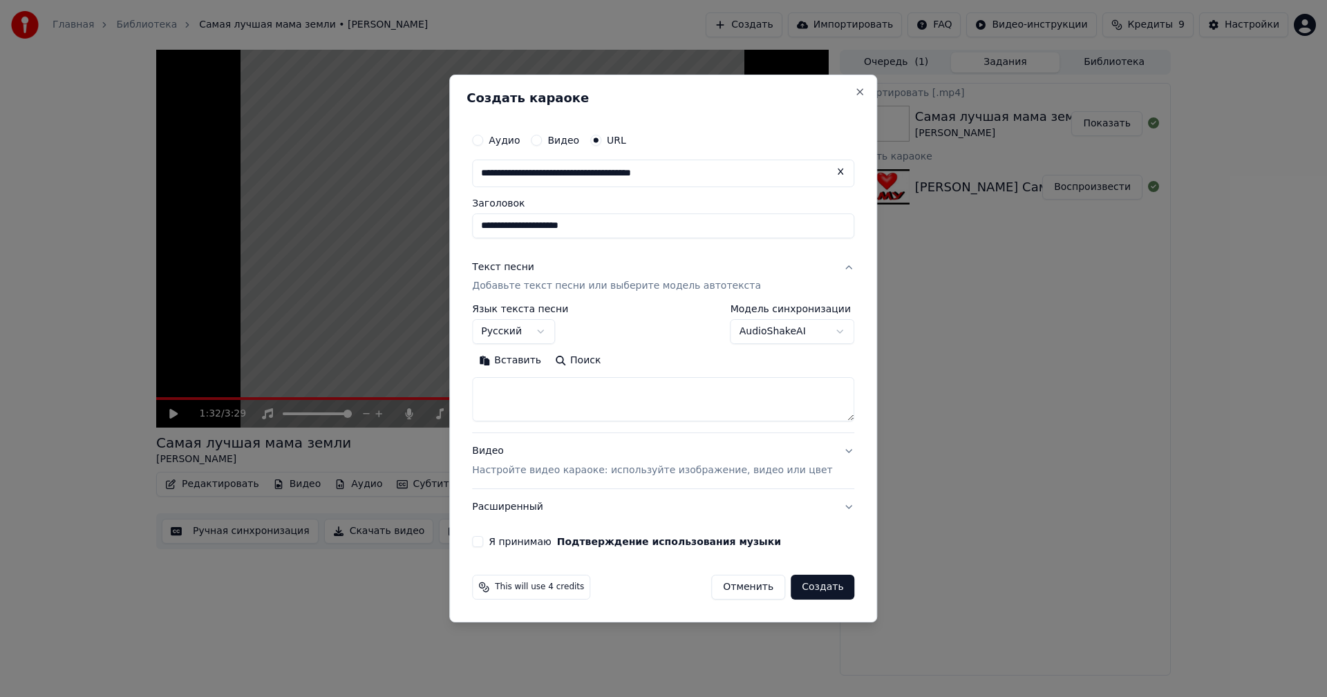
drag, startPoint x: 595, startPoint y: 349, endPoint x: 817, endPoint y: 693, distance: 409.5
click at [574, 392] on textarea at bounding box center [663, 400] width 382 height 44
paste textarea "**********"
type textarea "**********"
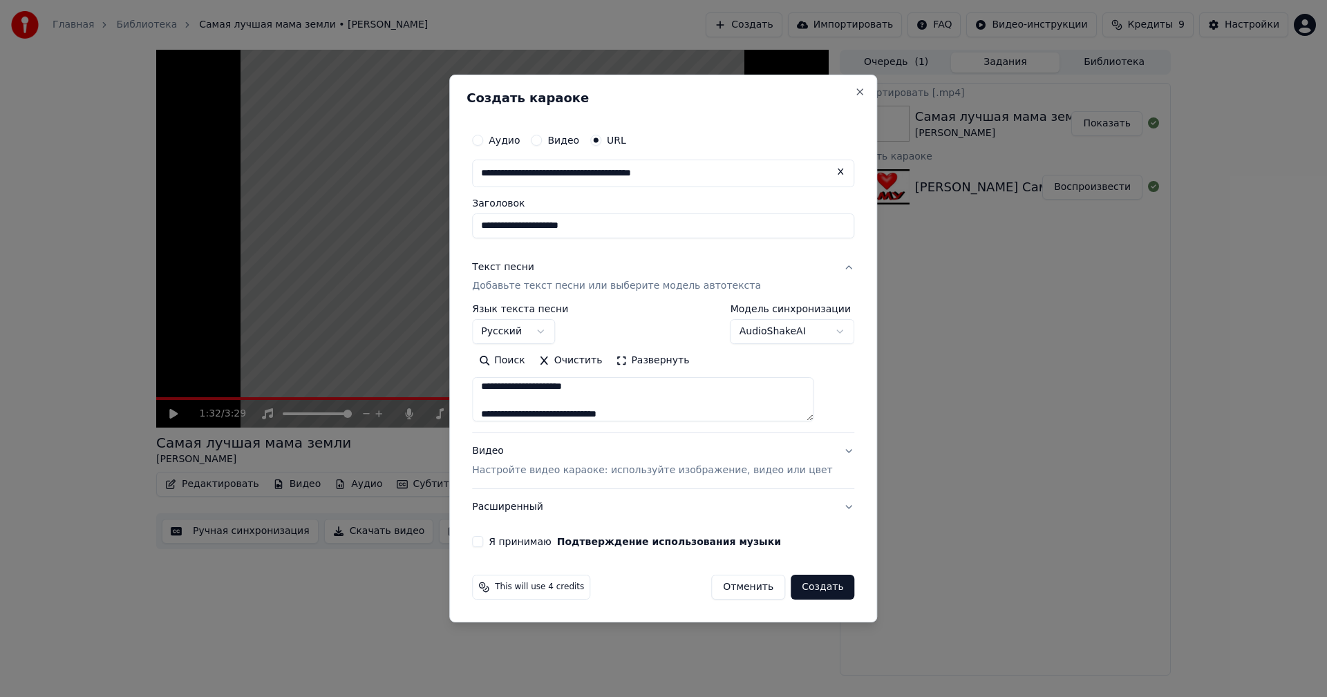
click at [532, 360] on button "Поиск" at bounding box center [501, 361] width 59 height 22
click at [542, 542] on label "Я принимаю Подтверждение использования музыки" at bounding box center [635, 542] width 292 height 10
click at [483, 542] on button "Я принимаю Подтверждение использования музыки" at bounding box center [477, 541] width 11 height 11
click at [802, 586] on button "Создать" at bounding box center [823, 587] width 64 height 25
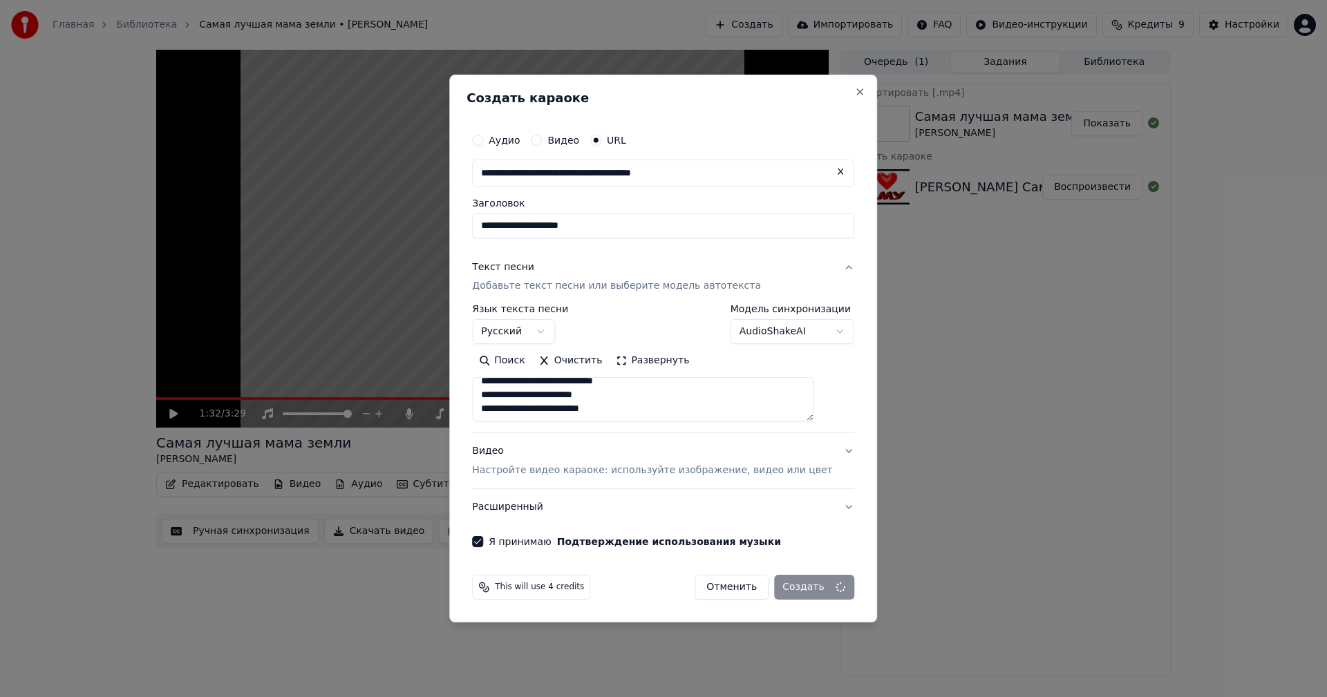
select select
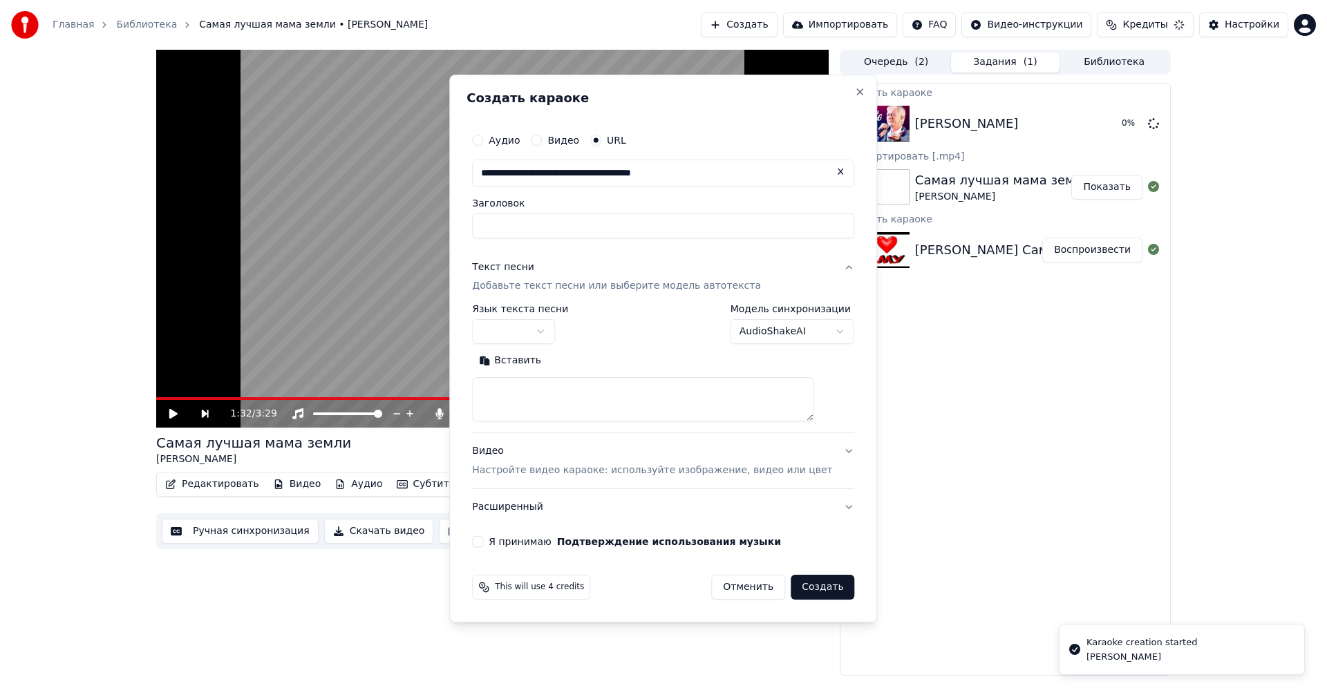
scroll to position [0, 0]
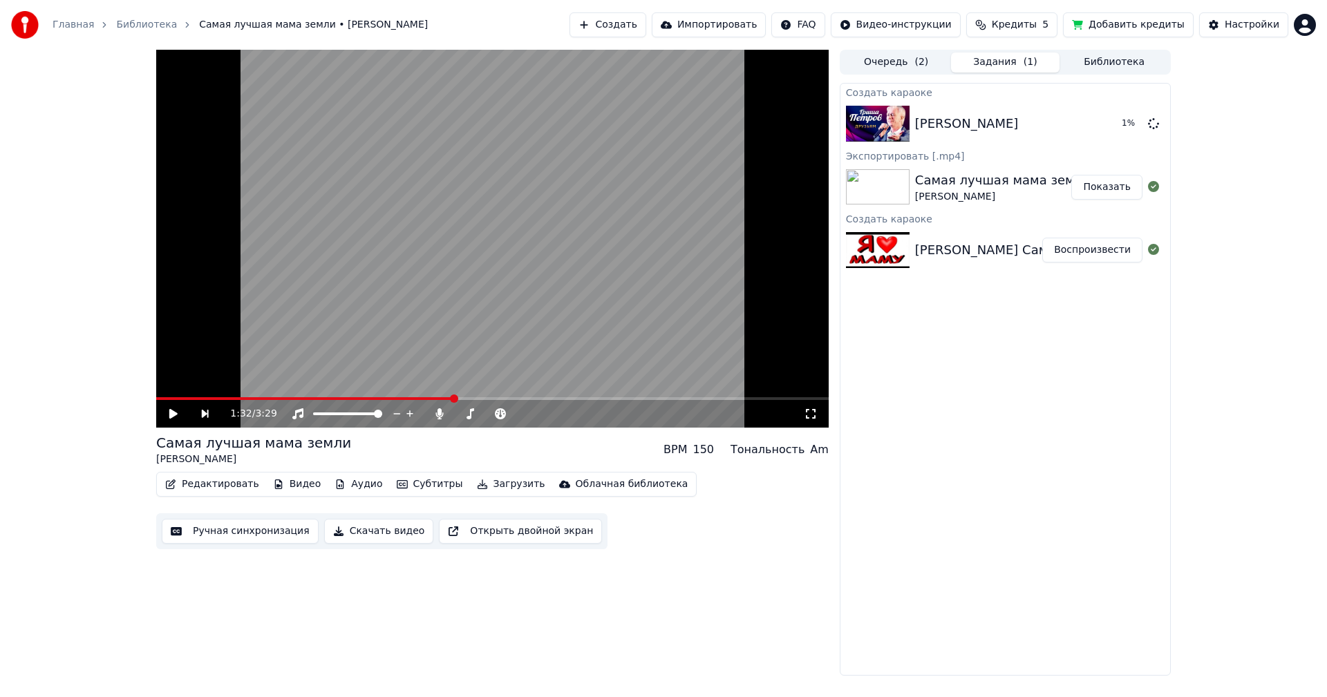
click at [1135, 29] on button "Добавить кредиты" at bounding box center [1128, 24] width 131 height 25
drag, startPoint x: 895, startPoint y: 587, endPoint x: 905, endPoint y: 384, distance: 203.5
click at [883, 129] on img at bounding box center [878, 124] width 64 height 36
click at [1099, 124] on button "Воспроизвести" at bounding box center [1092, 123] width 100 height 25
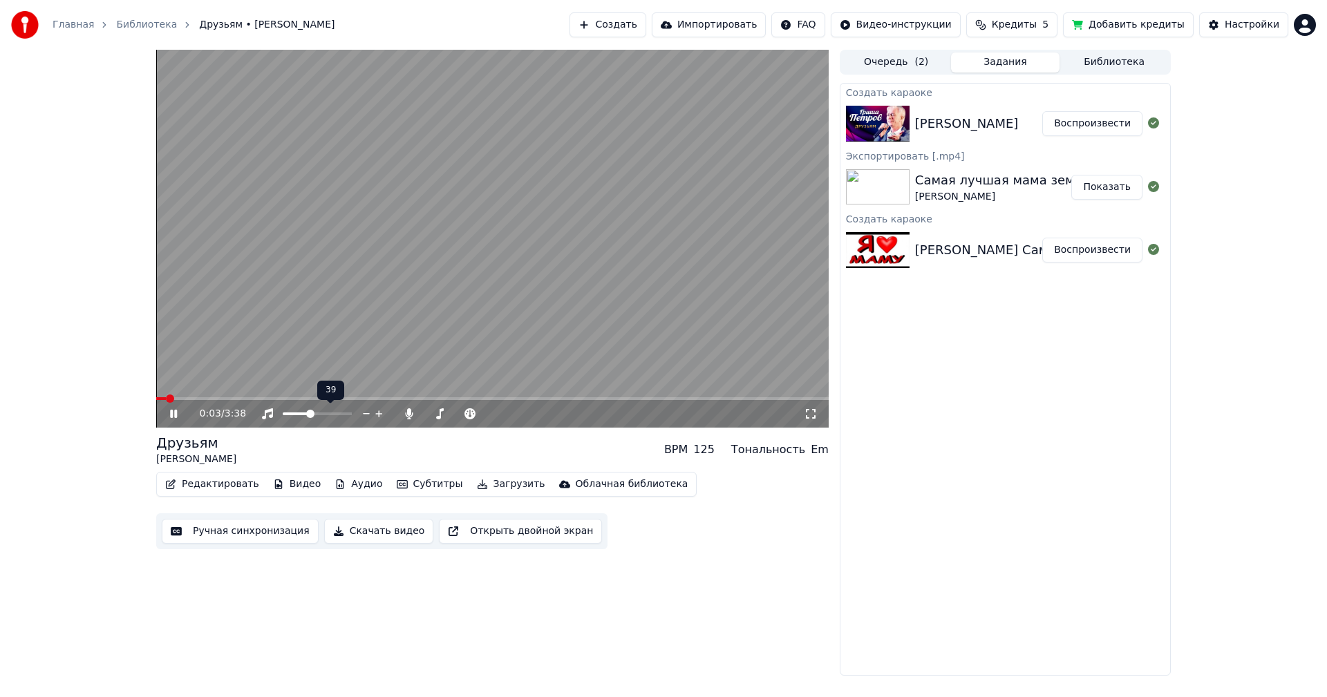
click at [310, 414] on span at bounding box center [296, 414] width 27 height 3
click at [231, 397] on span at bounding box center [492, 398] width 673 height 3
click at [170, 419] on icon at bounding box center [183, 413] width 32 height 11
click at [359, 527] on button "Скачать видео" at bounding box center [379, 531] width 110 height 25
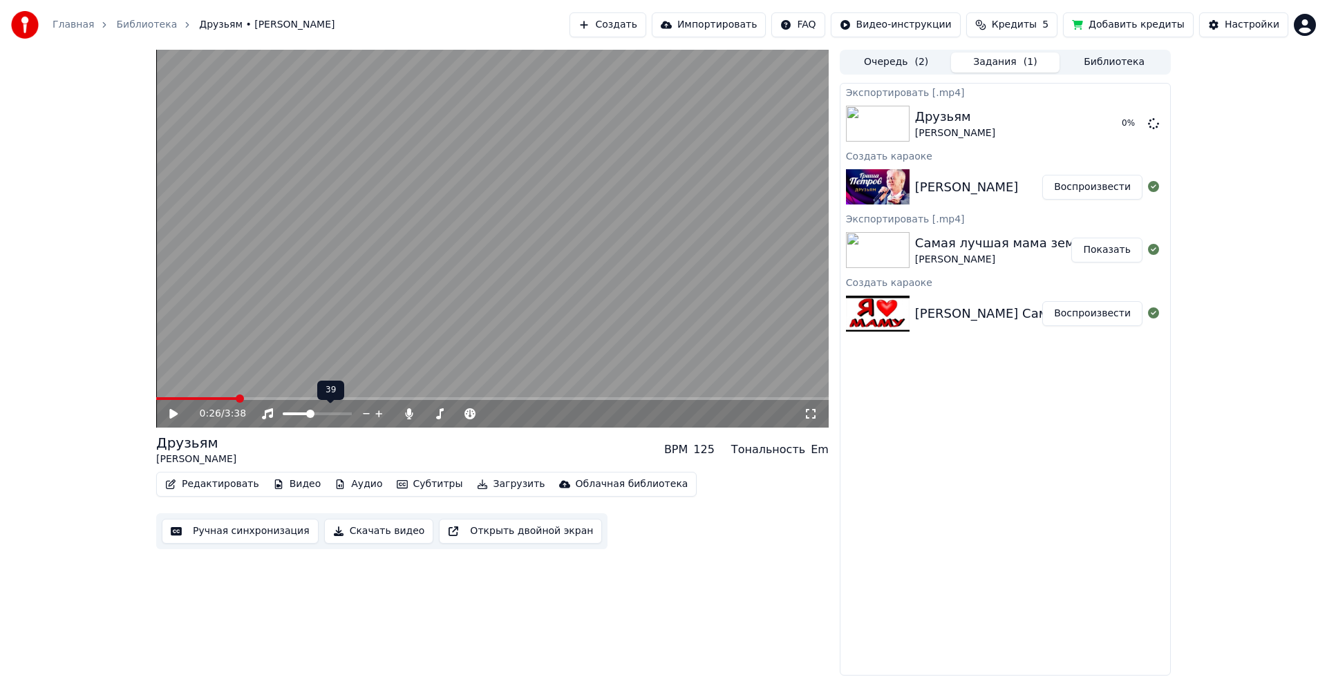
drag, startPoint x: 901, startPoint y: 596, endPoint x: 861, endPoint y: 695, distance: 106.7
